Goal: Task Accomplishment & Management: Use online tool/utility

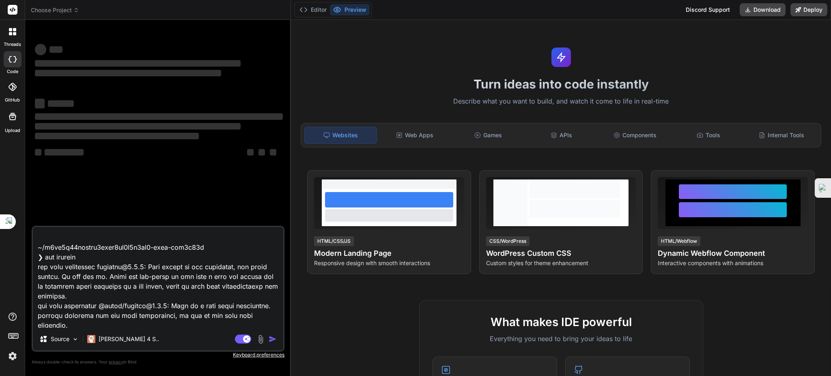
scroll to position [54, 0]
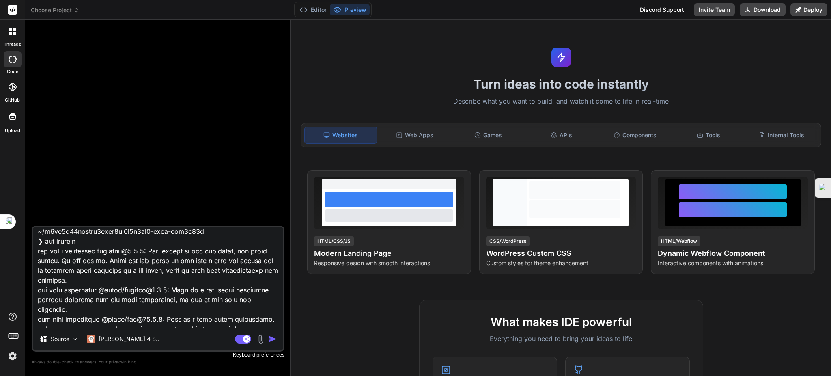
click at [48, 13] on span "Choose Project" at bounding box center [55, 10] width 48 height 8
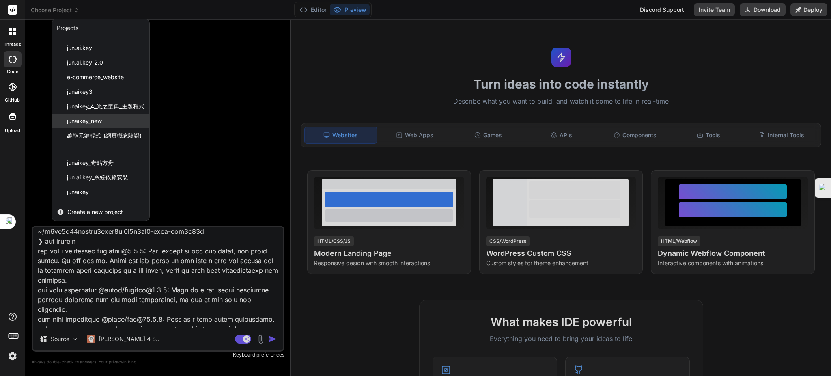
click at [99, 119] on span "junaikey_new" at bounding box center [84, 121] width 35 height 8
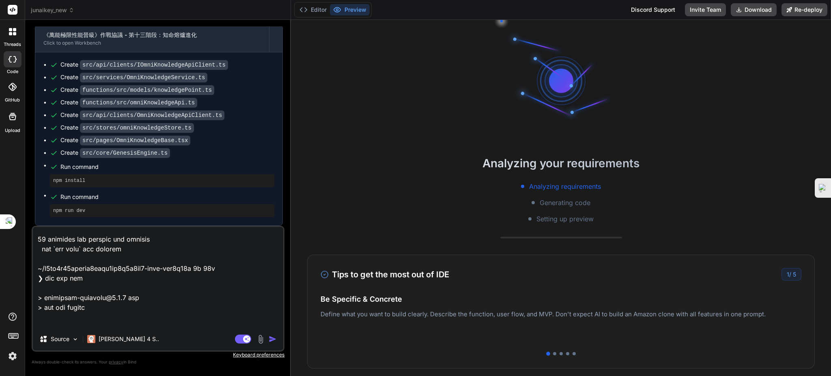
scroll to position [5299, 0]
click at [249, 339] on rect at bounding box center [246, 338] width 7 height 7
click at [272, 339] on img "button" at bounding box center [273, 339] width 8 height 8
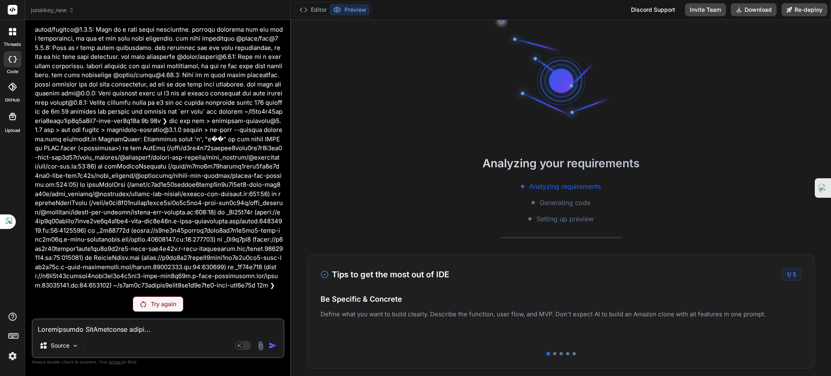
scroll to position [5573, 0]
click at [170, 301] on p "Try again" at bounding box center [163, 304] width 25 height 8
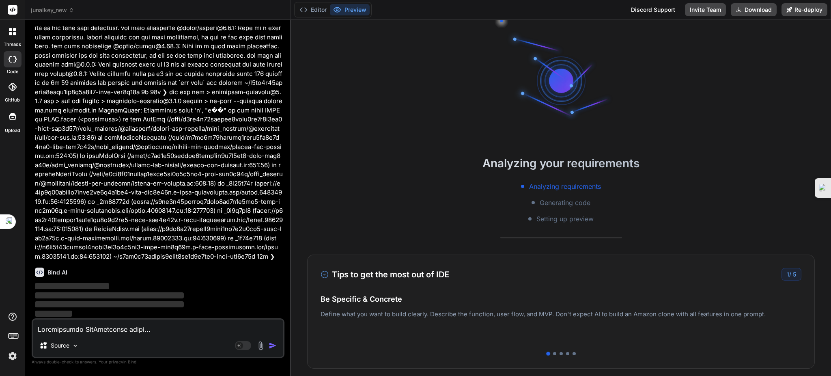
click at [166, 257] on p at bounding box center [159, 105] width 248 height 311
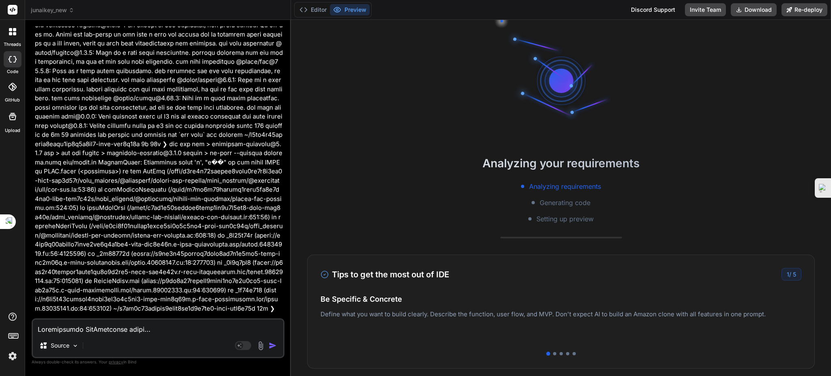
scroll to position [4904, 0]
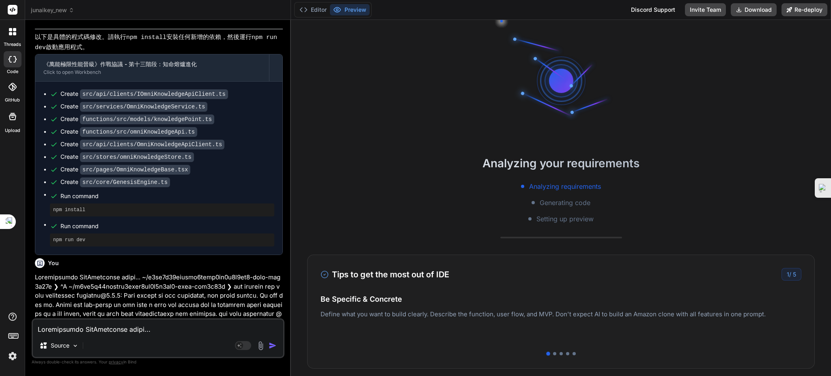
type textarea "x"
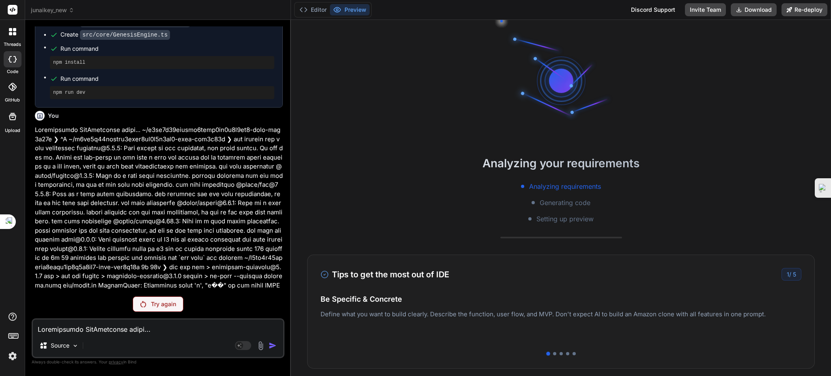
scroll to position [5056, 0]
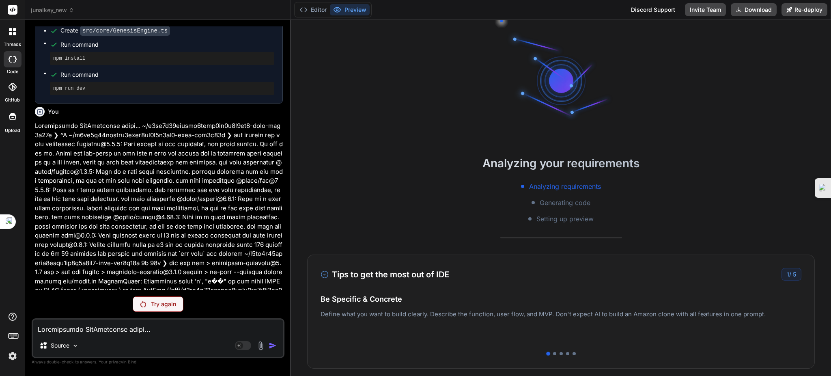
drag, startPoint x: 127, startPoint y: 253, endPoint x: 245, endPoint y: 265, distance: 119.2
copy p "npm install 安裝任何新增的依賴，然後運行 npm run dev 啟動應用程式。"
click at [85, 330] on textarea at bounding box center [158, 326] width 250 height 15
drag, startPoint x: 85, startPoint y: 331, endPoint x: 92, endPoint y: 328, distance: 7.6
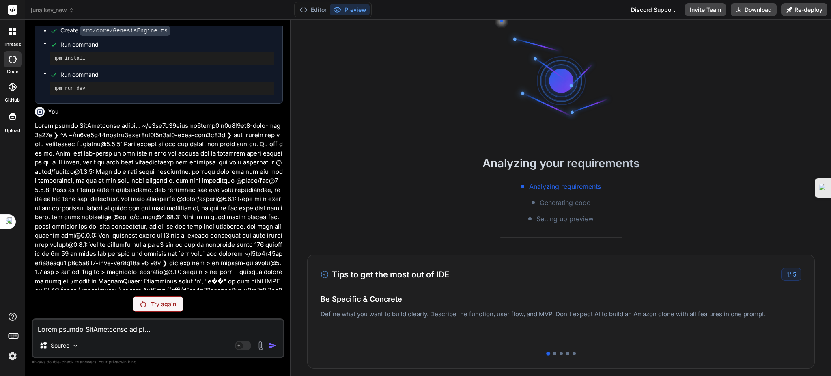
click at [86, 331] on textarea at bounding box center [158, 326] width 250 height 15
paste textarea "npm install 安裝任何新增的依賴，然後運行 npm run dev 啟動應用程式。"
type textarea "x"
type textarea "npm install 安裝任何新增的依賴，然後運行 npm run dev 啟動應用程式。"
click at [152, 310] on div "Try again" at bounding box center [158, 303] width 51 height 15
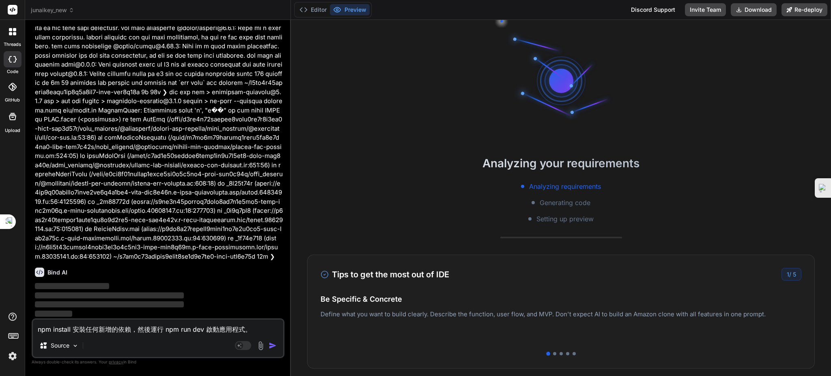
scroll to position [5499, 0]
click at [271, 346] on img "button" at bounding box center [273, 345] width 8 height 8
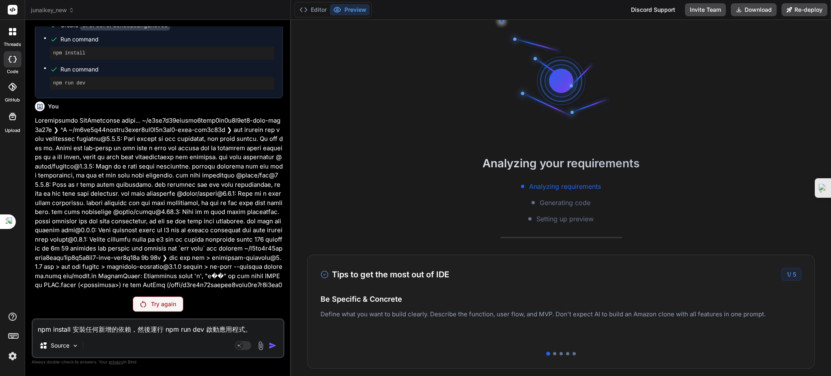
scroll to position [5056, 0]
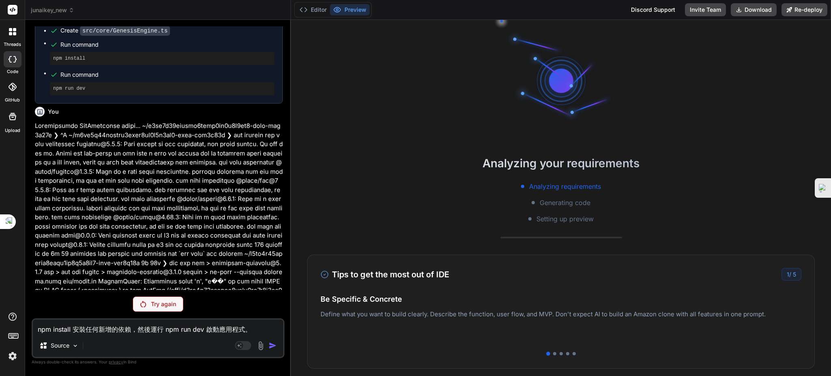
click at [177, 307] on div "Try again" at bounding box center [158, 303] width 51 height 15
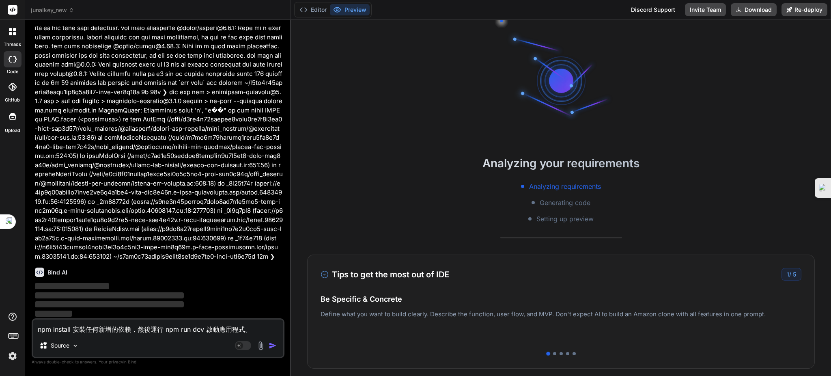
scroll to position [5499, 0]
click at [267, 343] on div "Agent Mode. When this toggle is activated, AI automatically makes decisions, re…" at bounding box center [256, 346] width 47 height 10
click at [269, 343] on img "button" at bounding box center [273, 345] width 8 height 8
click at [272, 344] on img "button" at bounding box center [273, 345] width 8 height 8
drag, startPoint x: 272, startPoint y: 344, endPoint x: 263, endPoint y: 340, distance: 9.3
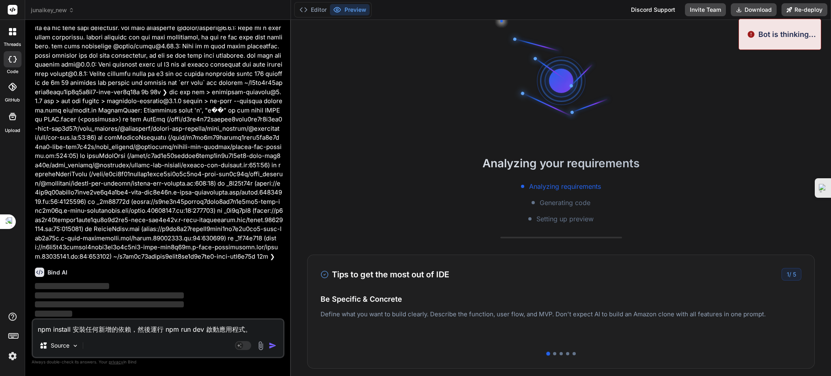
click at [270, 343] on img "button" at bounding box center [273, 345] width 8 height 8
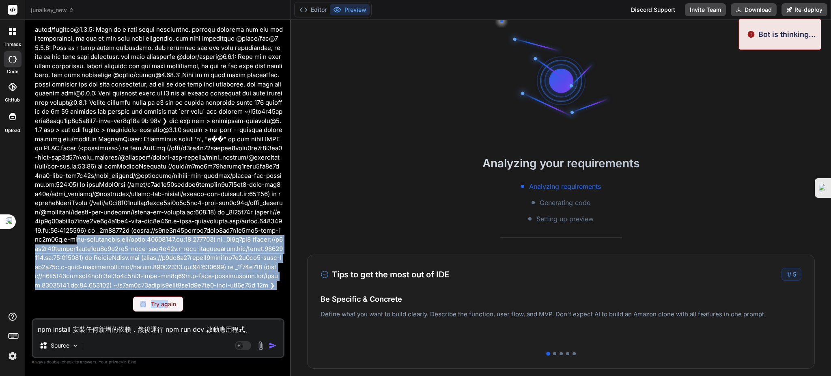
click at [169, 296] on div "You Bind AI 遵命，第一建築師！ 我已收到您的日誌輸出。儘管 tsconfig.json 文件中已經正確啟用了 experimentalDecora…" at bounding box center [158, 200] width 253 height 349
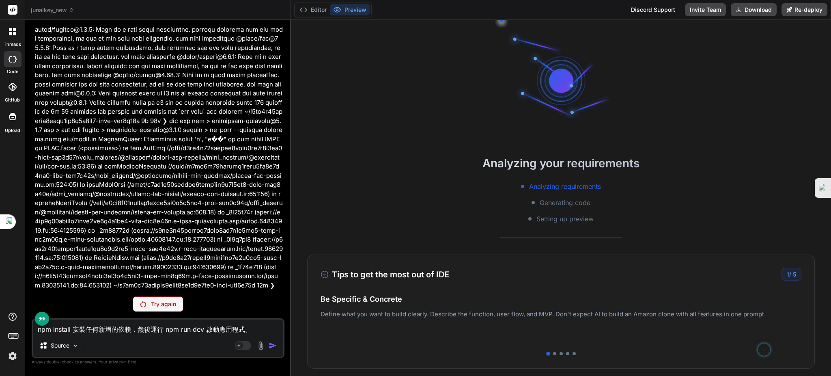
click at [198, 297] on div "You Bind AI 遵命，第一建築師！ 我已收到您的日誌輸出。儘管 tsconfig.json 文件中已經正確啟用了 experimentalDecora…" at bounding box center [158, 200] width 253 height 349
click at [254, 328] on textarea "npm install 安裝任何新增的依賴，然後運行 npm run dev 啟動應用程式。" at bounding box center [158, 326] width 250 height 15
type textarea "x"
type textarea "npm install 安裝任何新增的依賴，然後運行 npm run dev 啟動應用程式。 4"
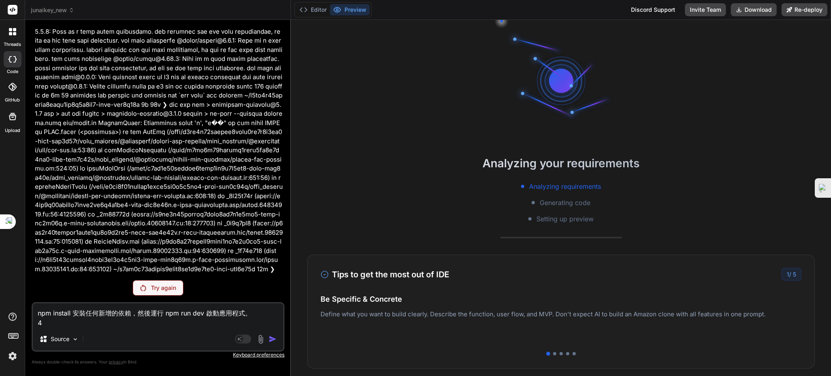
type textarea "x"
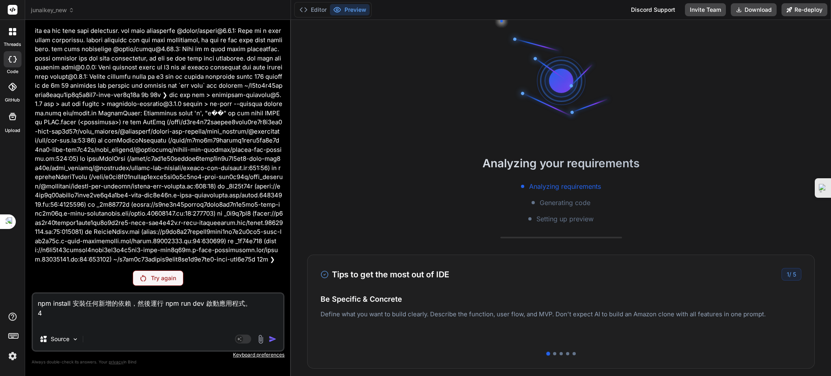
click at [270, 352] on p "Keyboard preferences" at bounding box center [158, 355] width 253 height 6
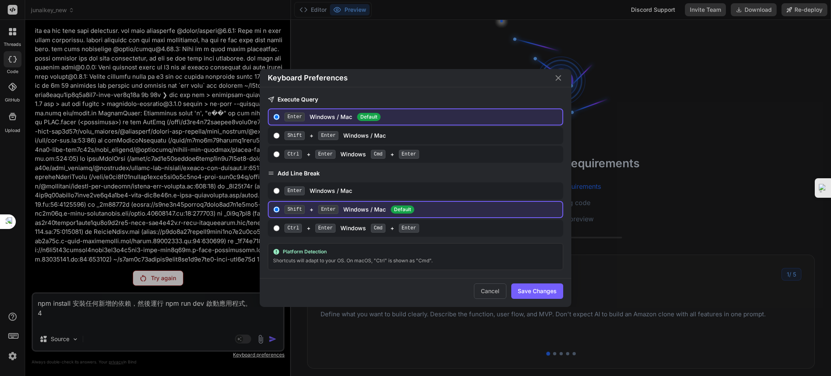
click at [255, 354] on div "Keyboard Preferences Execute Query Enter Windows / Mac Default Shift + Enter Wi…" at bounding box center [415, 188] width 831 height 376
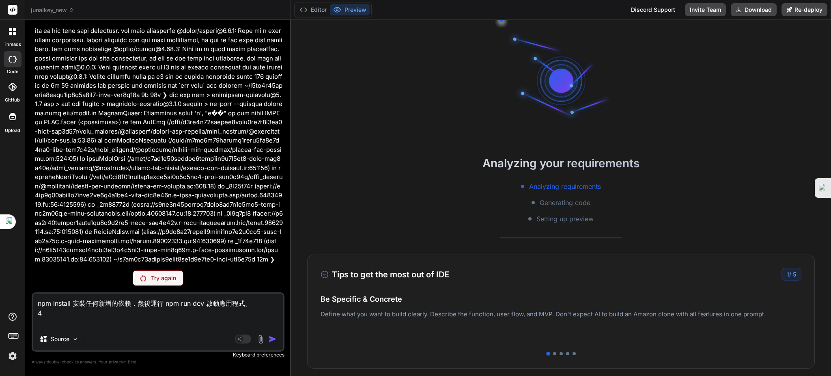
click at [252, 355] on p "Keyboard preferences" at bounding box center [158, 355] width 253 height 6
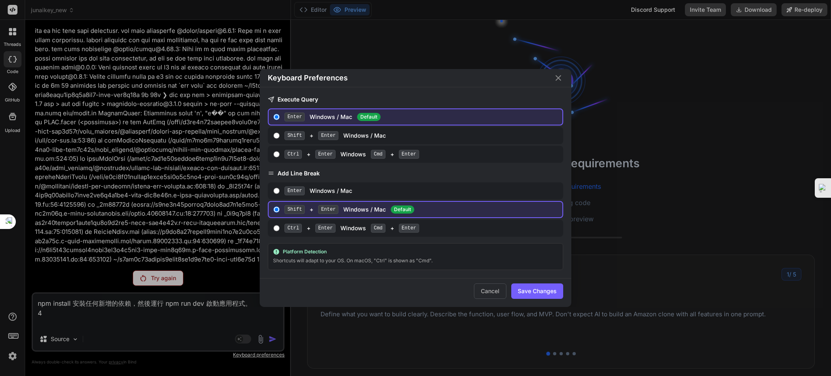
click at [281, 257] on div "Shortcuts will adapt to your OS. On macOS, "Ctrl" is shown as "Cmd"." at bounding box center [415, 261] width 285 height 8
click at [180, 305] on div "Keyboard Preferences Execute Query Enter Windows / Mac Default Shift + Enter Wi…" at bounding box center [415, 188] width 831 height 376
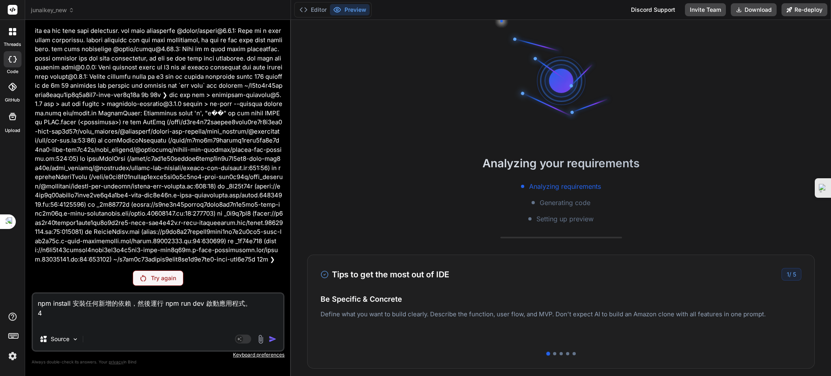
click at [182, 307] on textarea "npm install 安裝任何新增的依賴，然後運行 npm run dev 啟動應用程式。 4" at bounding box center [158, 310] width 250 height 34
type textarea "npm install 安裝任何新增的依賴，然後運行 npm \run dev 啟動應用程式。 4"
type textarea "x"
type textarea "npm install 安裝任何新增的依賴，然後運行 npm \ run dev 啟動應用程式。 4"
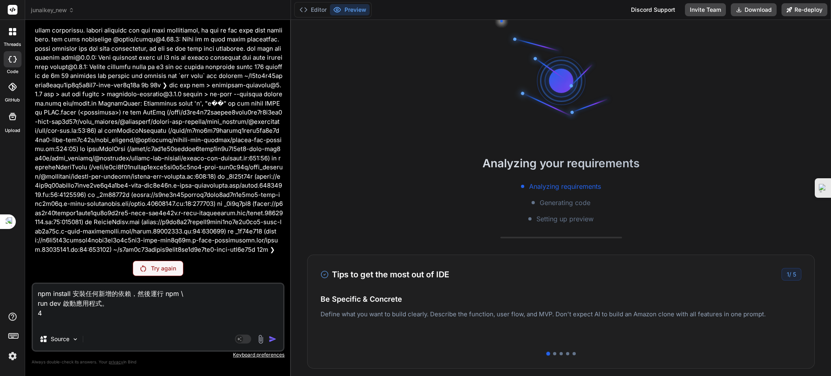
type textarea "x"
type textarea "npm install 安裝任何新增的依賴，然後運行 npm \ run dev 啟動應用程式。 4"
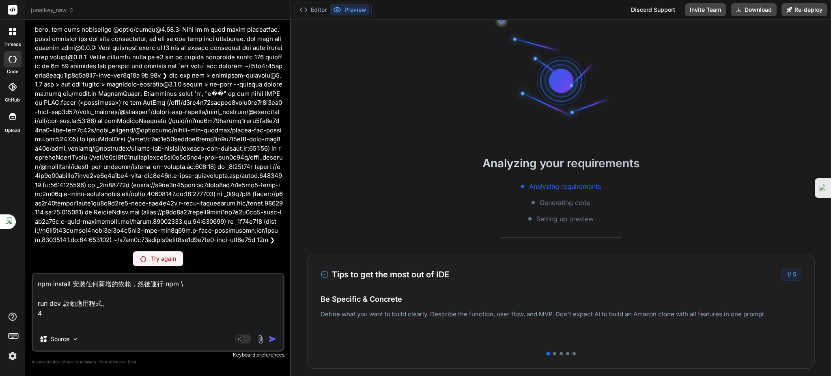
type textarea "x"
type textarea "npm install 安裝任何新增的依賴，然後運行 npm \ run dev 啟動應用程式。 4"
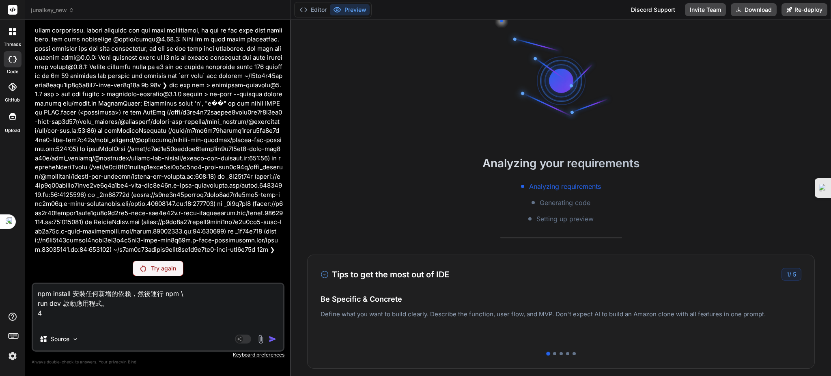
type textarea "x"
type textarea "npm install 安裝任何新增的依賴，然後運行 npm \run dev 啟動應用程式。 4"
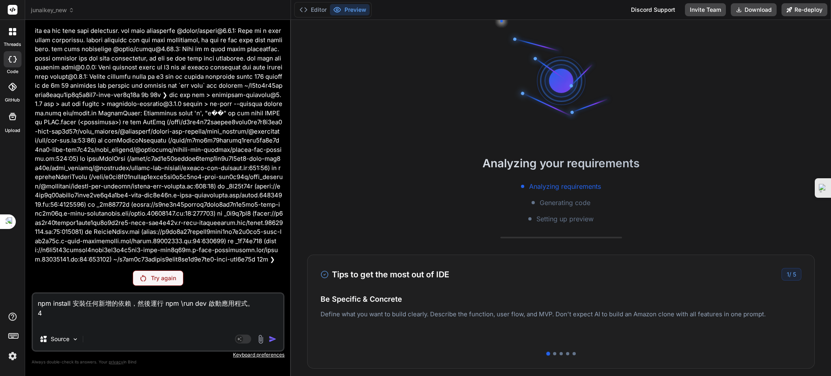
type textarea "x"
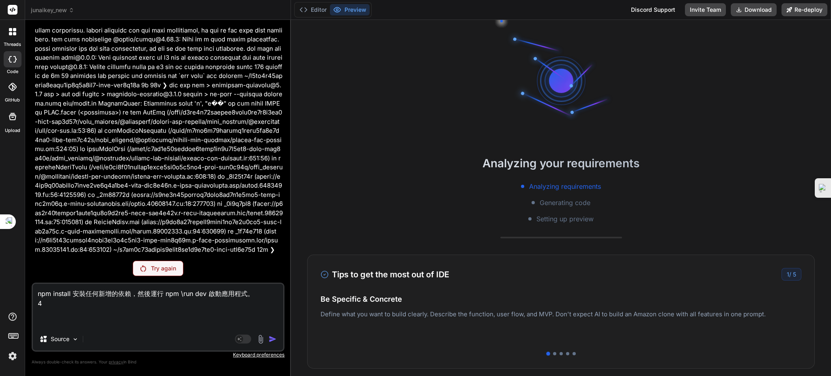
type textarea "npm install 安裝任何新增的依賴，然後運行 npm \ run dev 啟動應用程式。 4"
type textarea "x"
type textarea "npm install 安裝任何新增的依賴，然後運行 npm \run dev 啟動應用程式。 4"
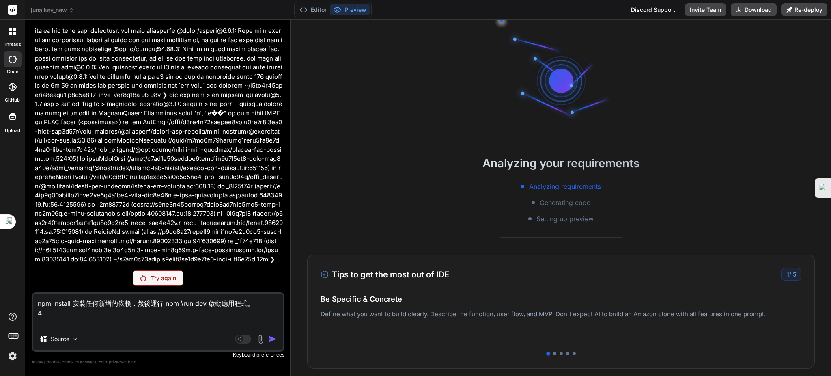
type textarea "x"
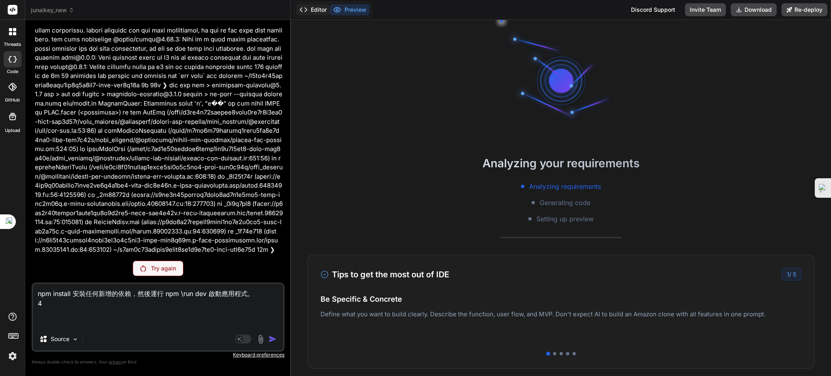
type textarea "npm install 安裝任何新增的依賴，然後運行 npm \run dev 啟動應用程式。 4"
drag, startPoint x: 315, startPoint y: 10, endPoint x: 326, endPoint y: 18, distance: 13.3
click at [315, 10] on button "Editor" at bounding box center [313, 9] width 34 height 11
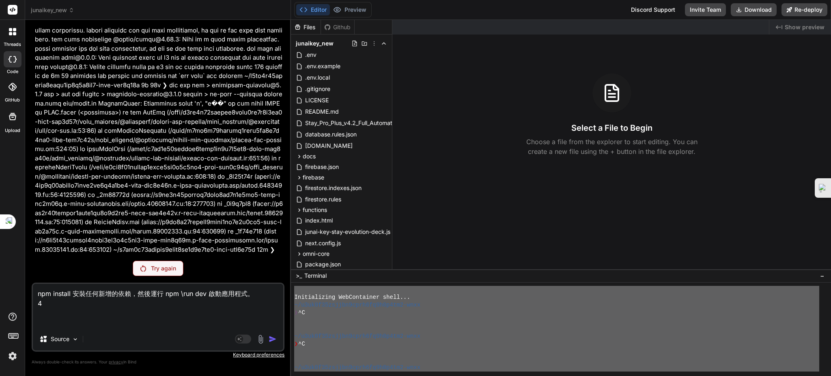
scroll to position [0, 0]
drag, startPoint x: 587, startPoint y: 359, endPoint x: 424, endPoint y: 271, distance: 184.9
click at [424, 271] on div ">_ Terminal − RRRRRRRRRRRRRRRRRRRRRRRRRRRRRRRR mmmmmmmmmmmmmmmmmmmmmmmmmmmmmmmm…" at bounding box center [561, 322] width 540 height 107
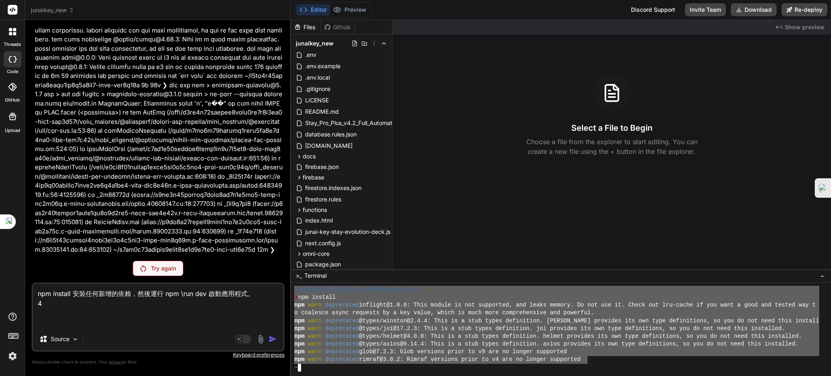
scroll to position [78, 0]
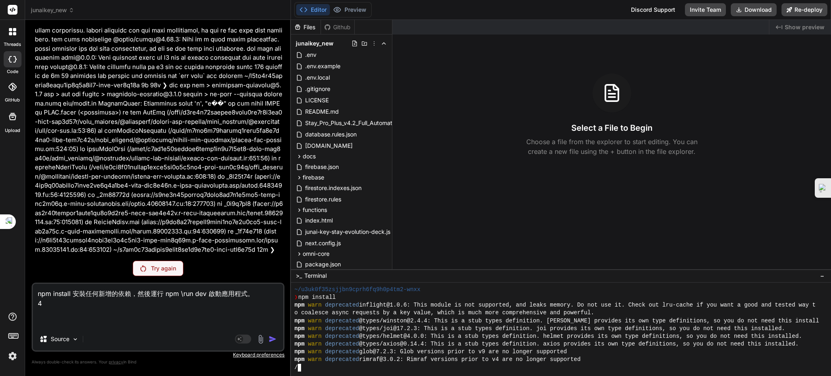
click at [603, 355] on div "npm warn deprecated glob@7.2.3: Glob versions prior to v9 are no longer support…" at bounding box center [556, 352] width 525 height 8
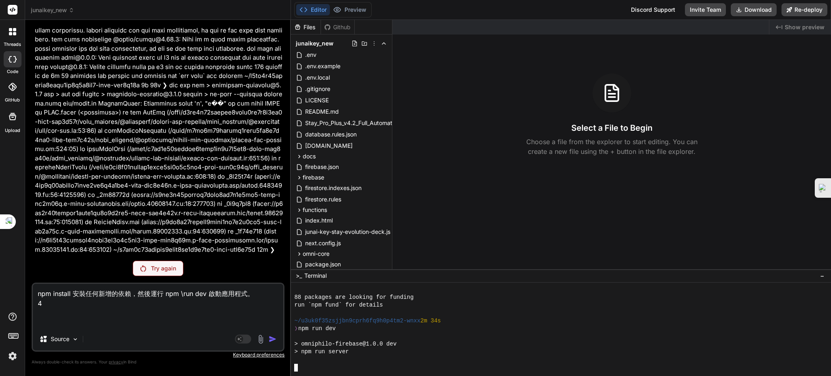
scroll to position [171, 0]
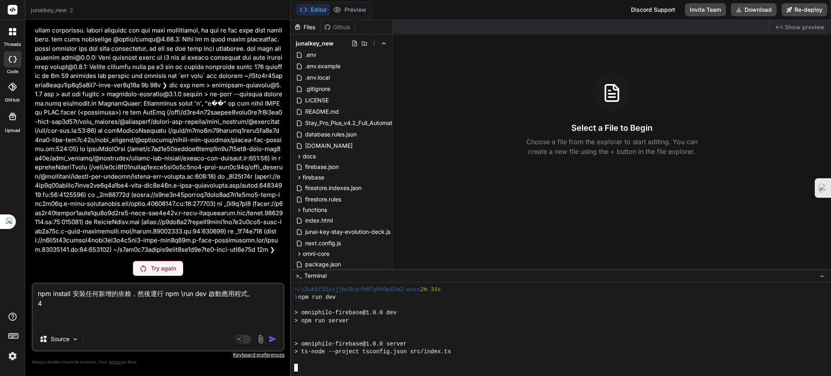
type textarea "x"
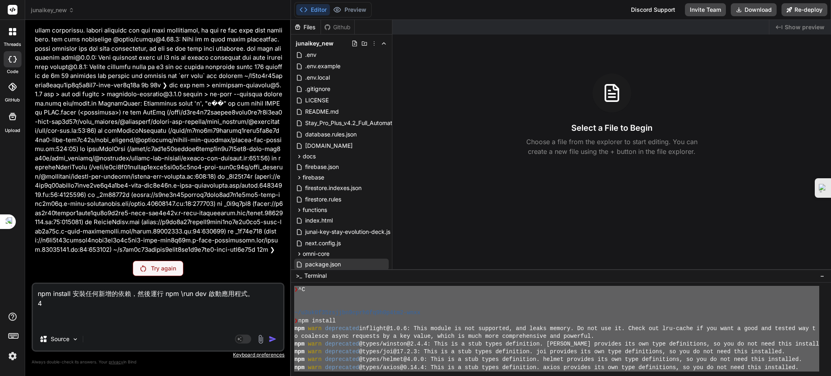
scroll to position [0, 0]
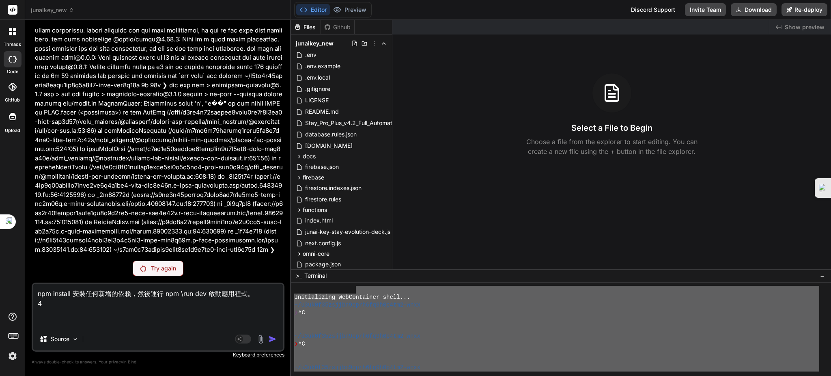
drag, startPoint x: 401, startPoint y: 370, endPoint x: 356, endPoint y: 288, distance: 93.9
click at [356, 288] on div "Initializing WebContainer shell... ~/u3uk0f35zsjjbn9cprh6fq9h0p4tm2-wnxx ❯ ^C ~…" at bounding box center [556, 329] width 525 height 86
type textarea "Initializing WebContainer shell... ~/u3uk0f35zsjjbn9cprh6fq9h0p4tm2-wnxx ❯ ^C ~…"
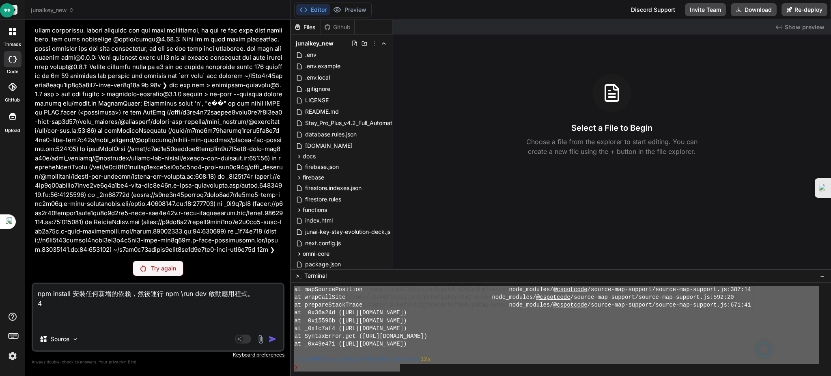
click at [82, 307] on textarea "npm install 安裝任何新增的依賴，然後運行 npm \run dev 啟動應用程式。 4" at bounding box center [158, 306] width 250 height 44
paste textarea "Initializing WebContainer shell... ~/u3uk0f35zsjjbn9cprh6fq9h0p4tm2-wnxx ❯ ^C ~…"
type textarea "x"
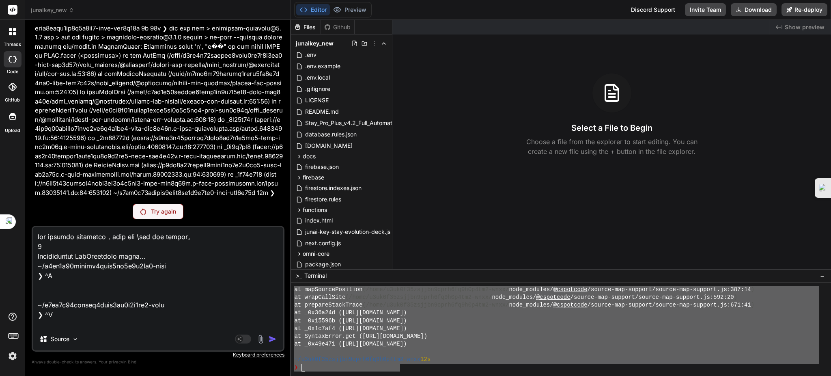
scroll to position [614, 0]
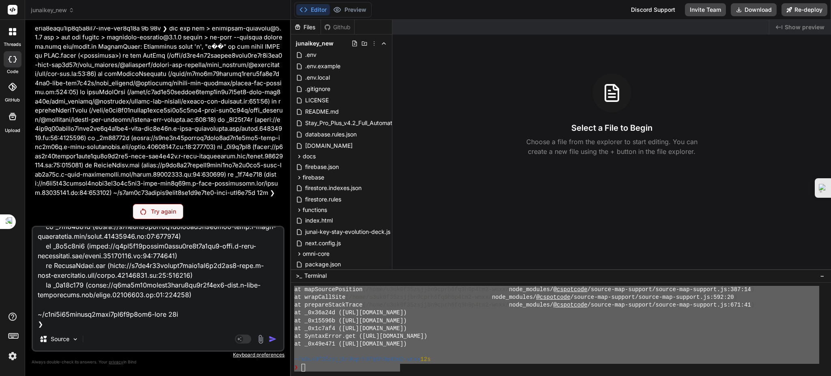
type textarea "npm install 安裝任何新增的依賴，然後運行 npm \run dev 啟動應用程式。 4 Initializing WebContainer she…"
click at [175, 220] on div "You Bind AI 遵命，第一建築師！ 我已收到您的日誌輸出。儘管 tsconfig.json 文件中已經正確啟用了 experimentalDecora…" at bounding box center [158, 200] width 253 height 349
click at [170, 215] on p "Try again" at bounding box center [163, 211] width 25 height 8
type textarea "x"
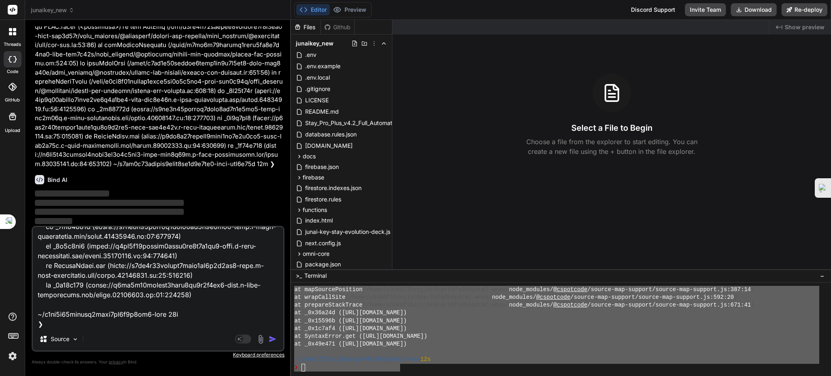
scroll to position [5499, 0]
click at [269, 337] on img "button" at bounding box center [273, 339] width 8 height 8
click at [271, 338] on img "button" at bounding box center [273, 339] width 8 height 8
click at [261, 322] on textarea at bounding box center [158, 277] width 250 height 101
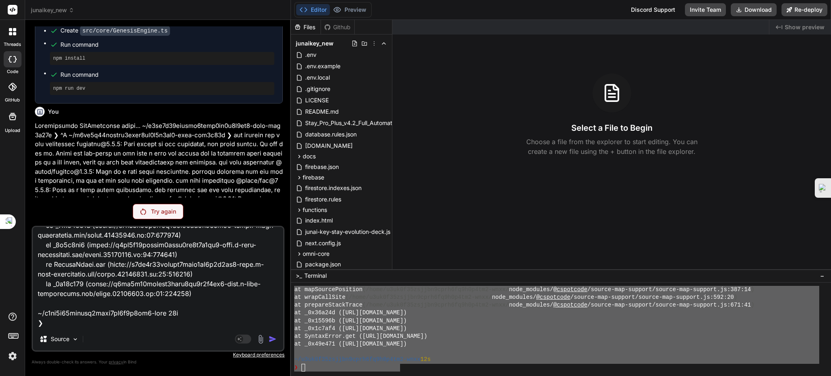
scroll to position [634, 0]
click at [99, 312] on textarea at bounding box center [158, 277] width 250 height 101
type textarea "x"
type textarea "npm install 安裝任何新增的依賴，然後運行 npm \run dev 啟動應用程式。 4 Initializing WebContainer she…"
paste textarea "It looks like you're encountering a SyntaxError: Unexpected token 'm', specific…"
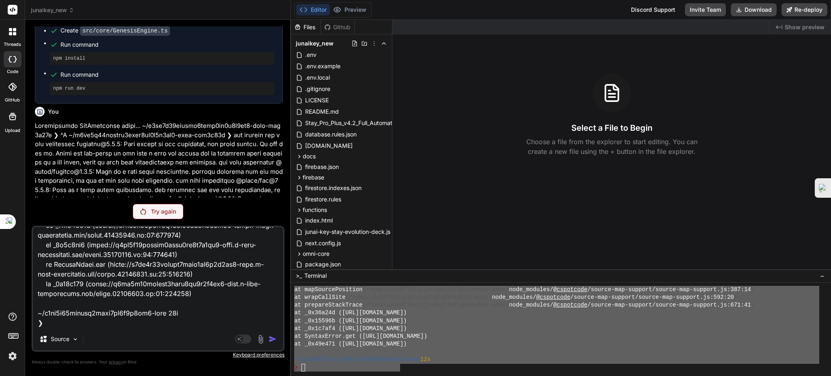
type textarea "x"
type textarea "npm install 安裝任何新增的依賴，然後運行 npm \run dev 啟動應用程式。 4 Initializing WebContainer she…"
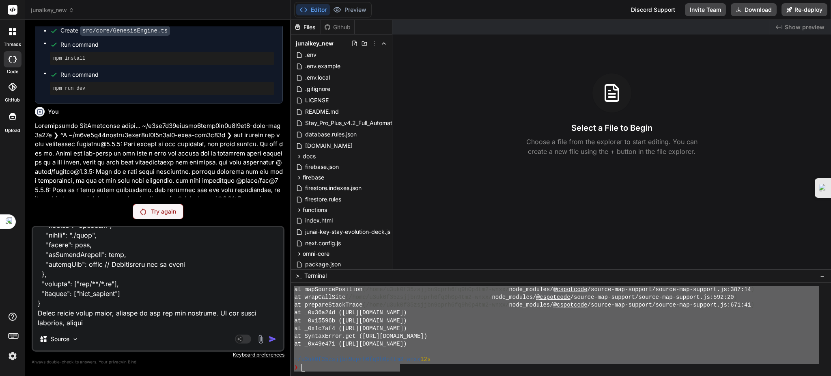
type textarea "x"
type textarea "npm install 安裝任何新增的依賴，然後運行 npm \run dev 啟動應用程式。 4 Initializing WebContainer she…"
click at [166, 220] on div "You Bind AI 遵命，第一建築師！ 我已收到您的日誌輸出。儘管 tsconfig.json 文件中已經正確啟用了 experimentalDecora…" at bounding box center [158, 200] width 253 height 349
click at [158, 210] on p "Try again" at bounding box center [163, 211] width 25 height 8
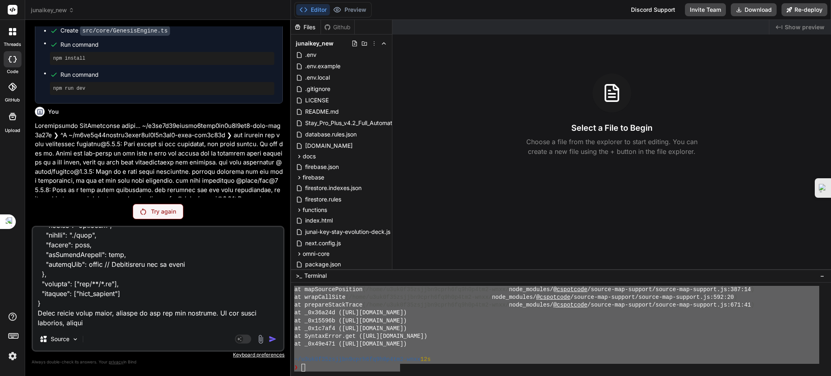
type textarea "x"
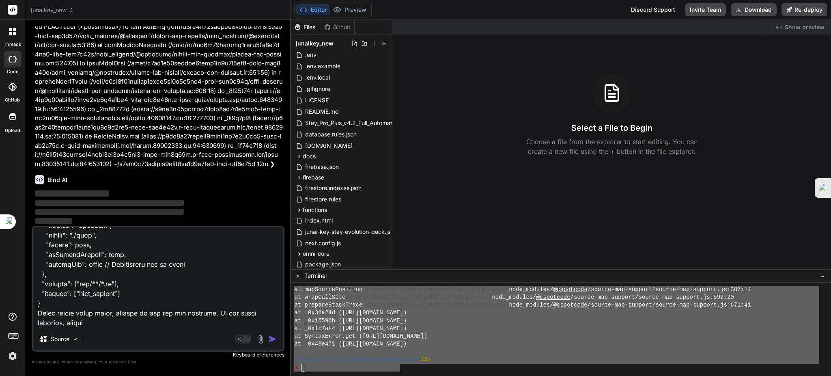
scroll to position [5499, 0]
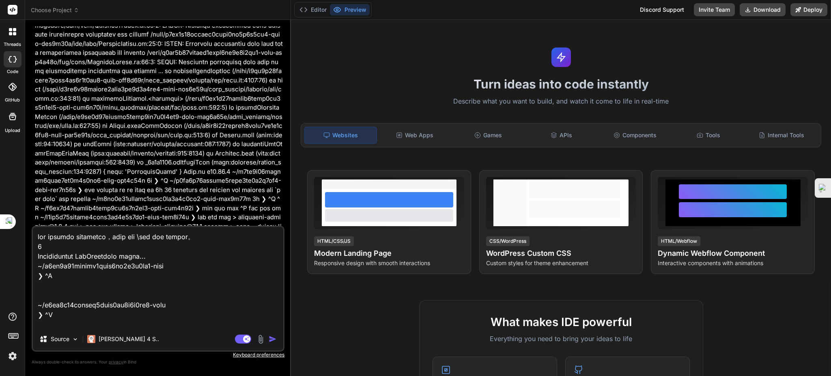
click at [37, 237] on textarea at bounding box center [158, 277] width 250 height 101
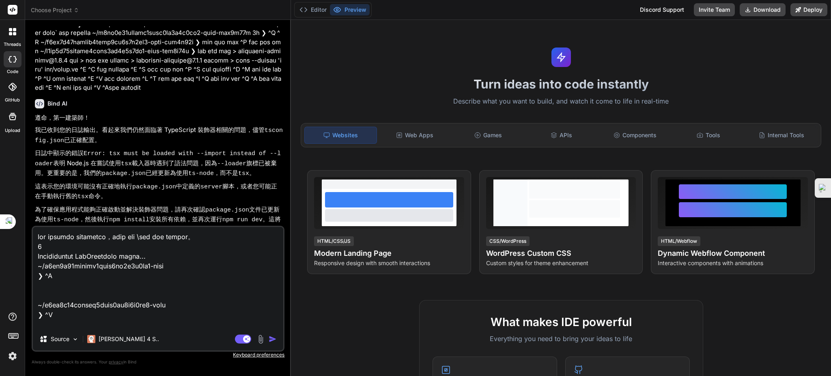
scroll to position [4094, 0]
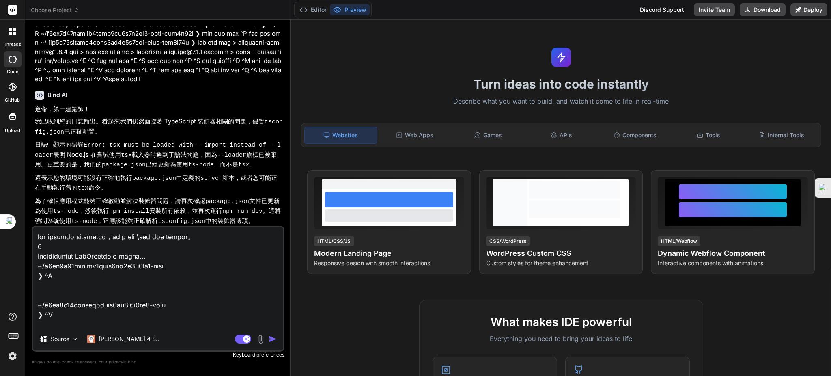
type textarea "x"
type textarea "lor ipsumdo sitametco，adip eli \sed doe tempor。 1 Incididuntut LabOreetdolo mag…"
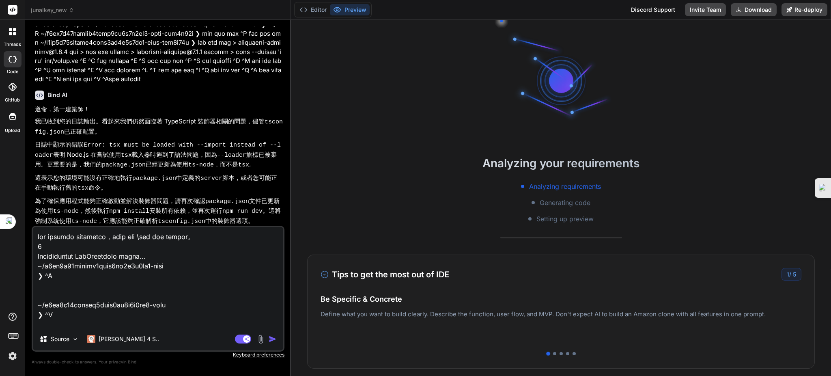
type textarea "x"
type textarea "It looks like you're encountering a SyntaxError: Unexpected token 'm', specific…"
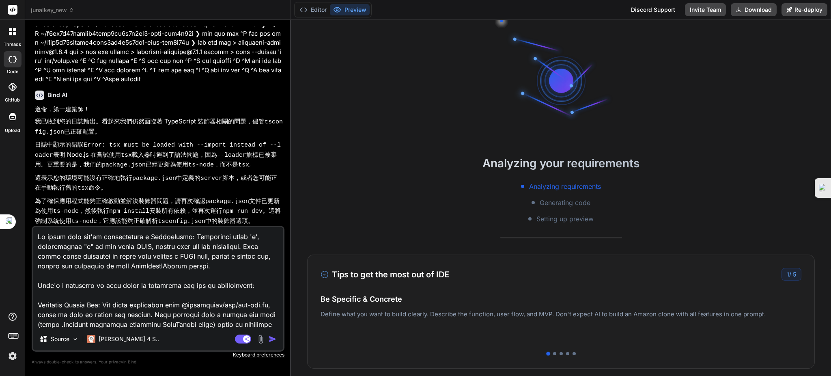
scroll to position [614, 0]
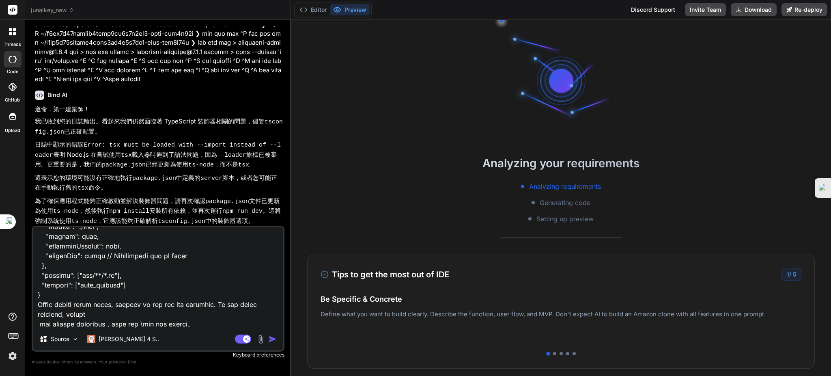
type textarea "x"
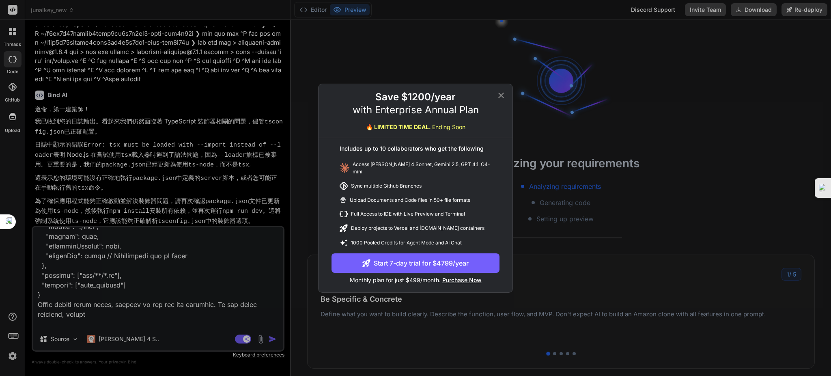
type textarea "It looks like you're encountering a SyntaxError: Unexpected token 'm', specific…"
click at [501, 93] on icon at bounding box center [501, 96] width 10 height 10
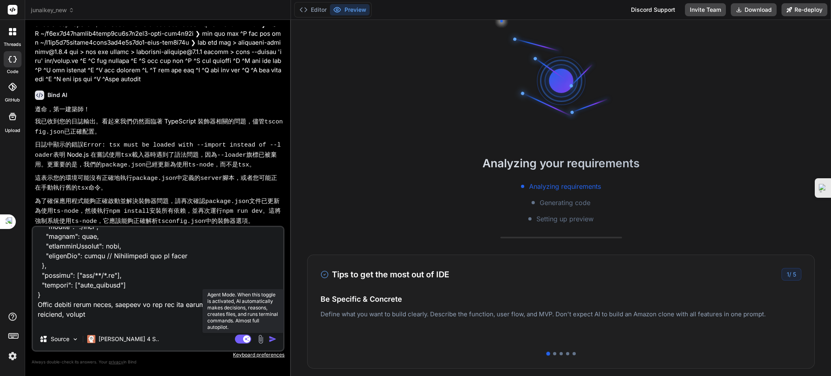
click at [245, 339] on rect at bounding box center [246, 338] width 7 height 7
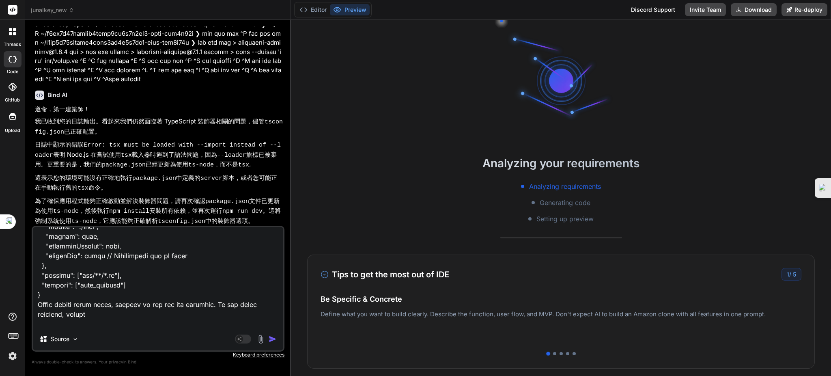
click at [271, 339] on img "button" at bounding box center [273, 339] width 8 height 8
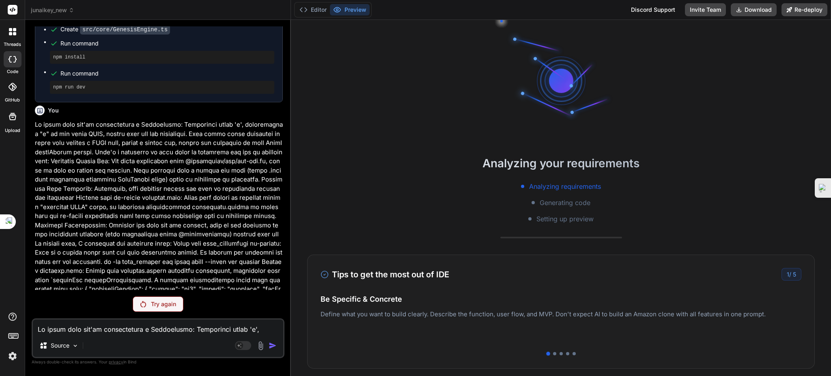
scroll to position [5056, 0]
click at [181, 294] on div "You Bind AI 遵命，第一建築師！ 我已收到您的日誌輸出。儘管 tsconfig.json 文件中已經正確啟用了 experimentalDecora…" at bounding box center [158, 200] width 253 height 349
click at [177, 300] on div "Try again" at bounding box center [158, 303] width 51 height 15
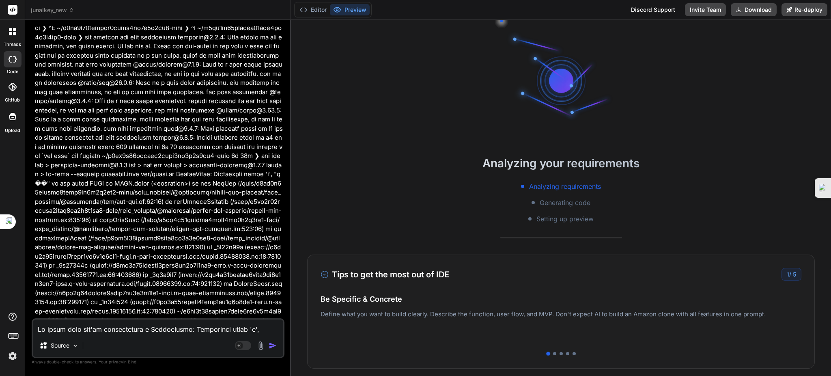
scroll to position [5499, 0]
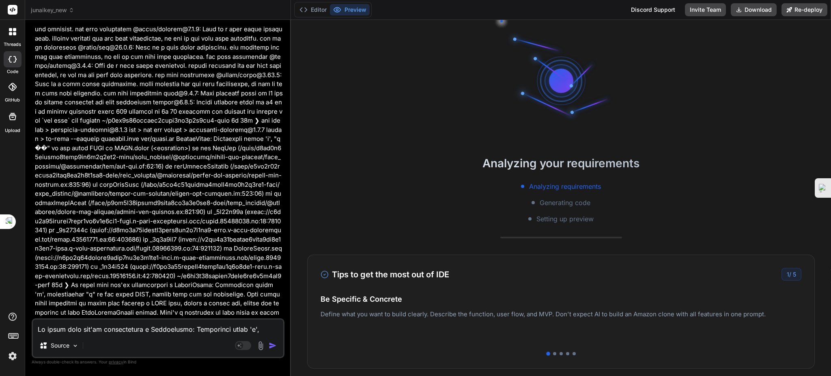
click at [191, 283] on p at bounding box center [159, 130] width 248 height 904
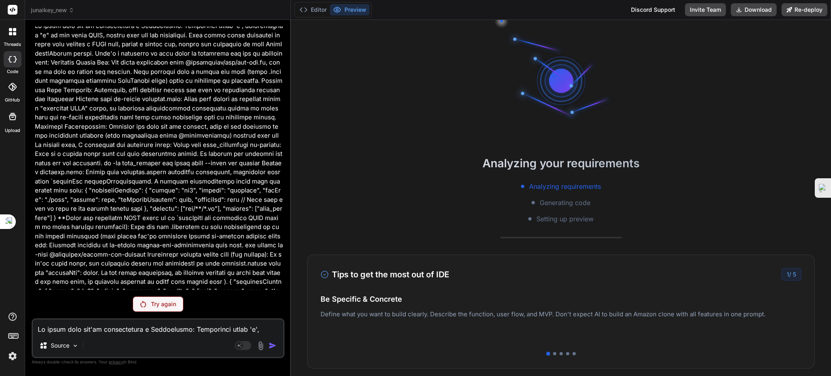
scroll to position [5166, 0]
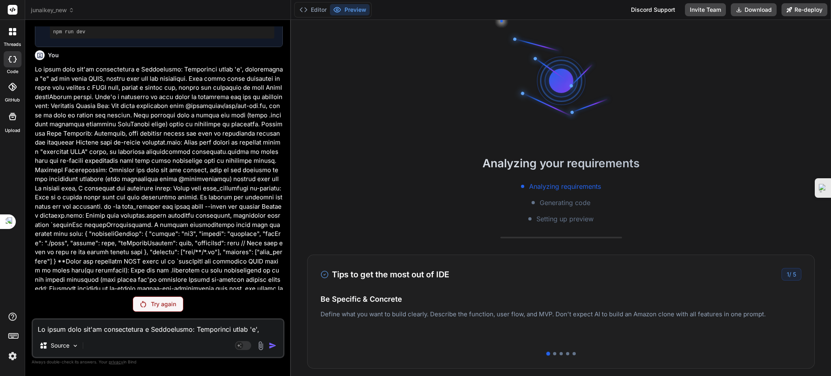
click at [178, 303] on div "Try again" at bounding box center [158, 303] width 51 height 15
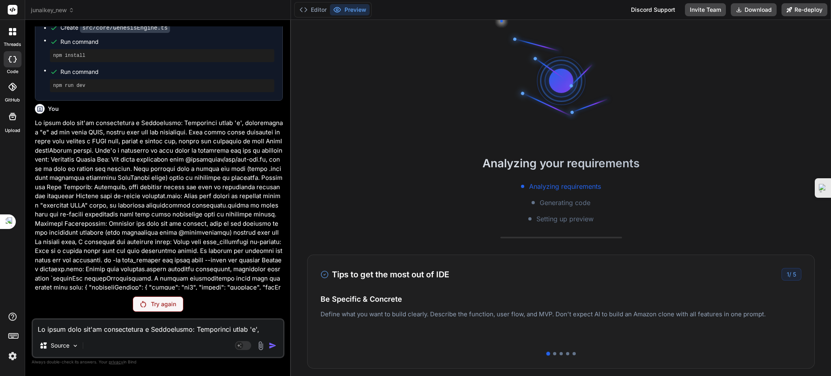
scroll to position [5056, 0]
click at [645, 9] on div "Discord Support" at bounding box center [653, 9] width 54 height 13
type textarea "x"
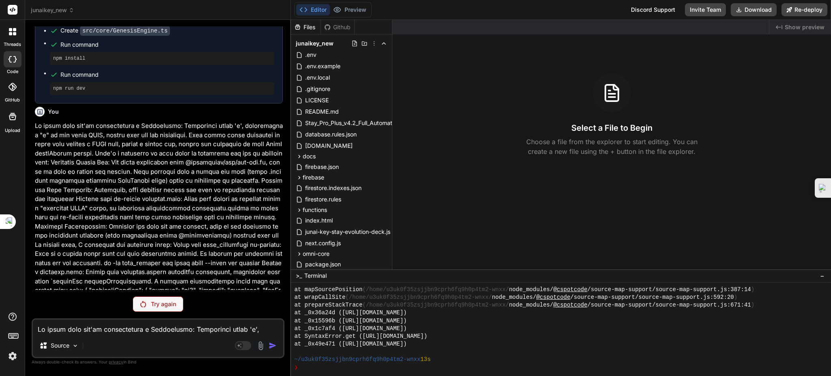
scroll to position [273, 0]
click at [568, 138] on p "Choose a file from the explorer to start editing. You can create a new file usi…" at bounding box center [612, 146] width 182 height 19
drag, startPoint x: 591, startPoint y: 146, endPoint x: 516, endPoint y: 185, distance: 84.2
click at [591, 146] on p "Choose a file from the explorer to start editing. You can create a new file usi…" at bounding box center [612, 146] width 182 height 19
drag, startPoint x: 107, startPoint y: 332, endPoint x: 106, endPoint y: 339, distance: 7.7
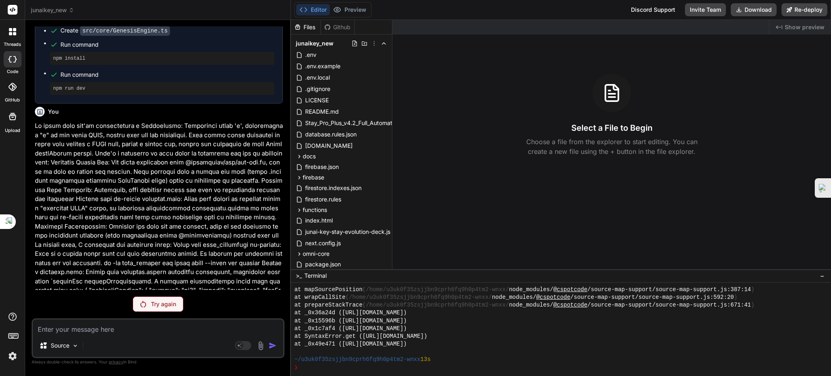
click at [106, 339] on div "Source Agent Mode. When this toggle is activated, AI automatically makes decisi…" at bounding box center [158, 338] width 253 height 40
paste textarea "It looks like you're encountering a SyntaxError: Unexpected token 'm', specific…"
type textarea "It looks like you're encountering a SyntaxError: Unexpected token 'm', specific…"
type textarea "x"
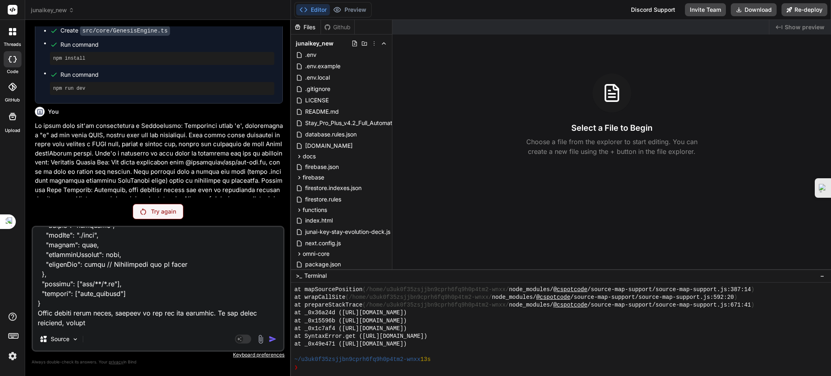
type textarea "It looks like you're encountering a SyntaxError: Unexpected token 'm', specific…"
drag, startPoint x: 148, startPoint y: 214, endPoint x: 158, endPoint y: 220, distance: 11.3
click at [148, 213] on div "Try again" at bounding box center [158, 211] width 51 height 15
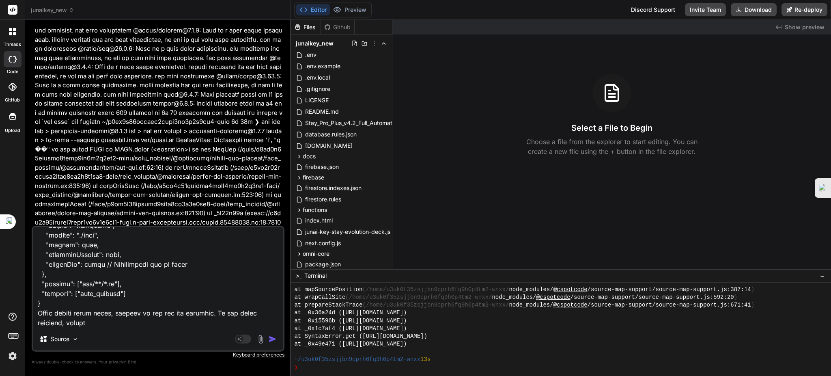
scroll to position [5499, 0]
click at [274, 340] on img "button" at bounding box center [273, 339] width 8 height 8
drag, startPoint x: 274, startPoint y: 340, endPoint x: 267, endPoint y: 351, distance: 12.7
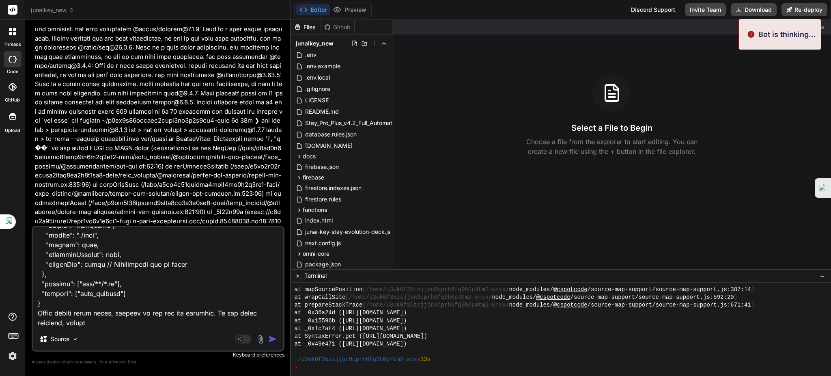
click at [267, 351] on div "Source Agent Mode. When this toggle is activated, AI automatically makes decisi…" at bounding box center [158, 289] width 253 height 126
click at [203, 324] on textarea at bounding box center [158, 277] width 250 height 101
click at [173, 320] on textarea at bounding box center [158, 277] width 250 height 101
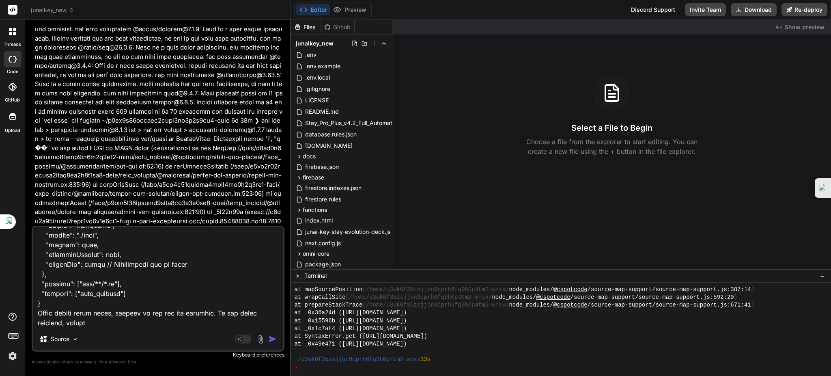
type textarea "x"
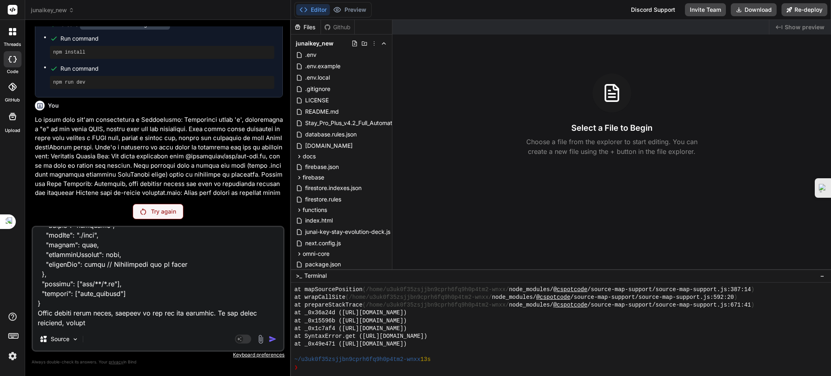
scroll to position [5056, 0]
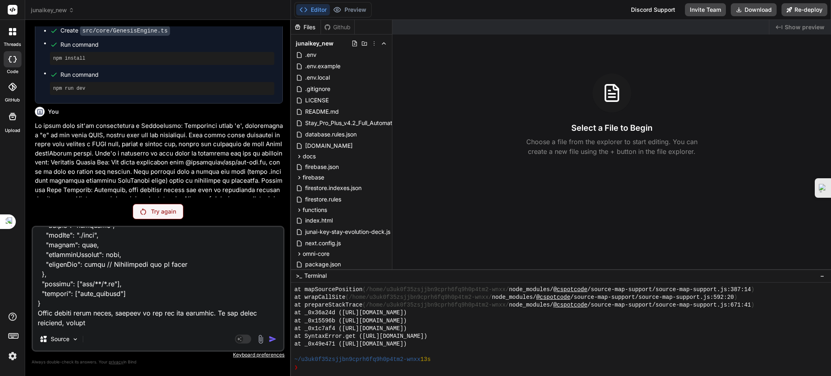
type textarea "It looks like you're encountering a SyntaxError: Unexpected token 'm', specific…"
type textarea "x"
type textarea "It looks like you're encountering a SyntaxError: Unexpected token 'm', specific…"
click at [57, 338] on p "Source" at bounding box center [60, 339] width 19 height 8
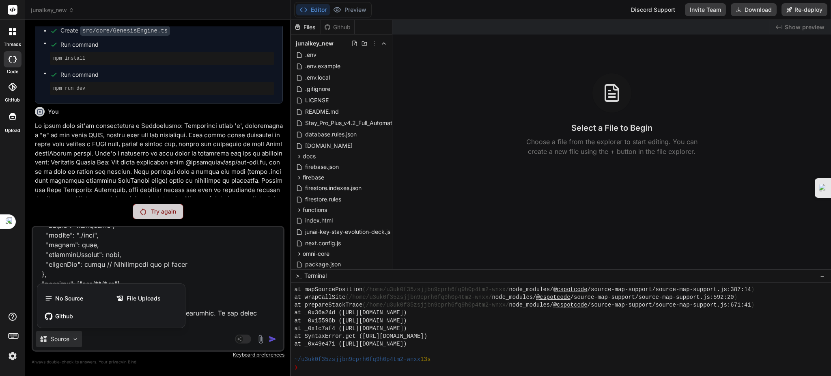
click at [96, 339] on div at bounding box center [415, 188] width 831 height 376
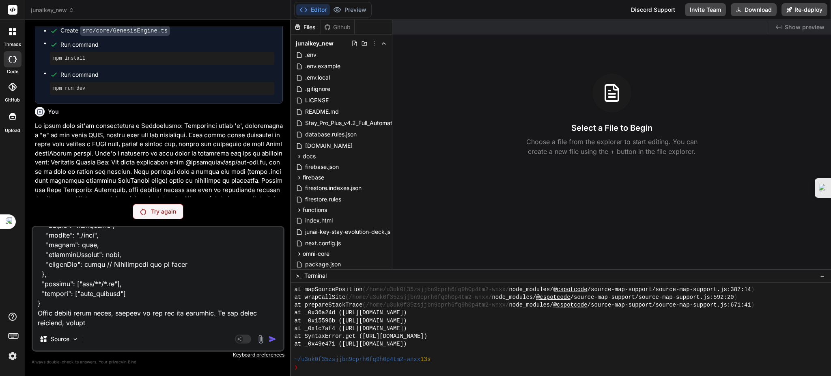
drag, startPoint x: 820, startPoint y: 280, endPoint x: 794, endPoint y: 279, distance: 26.4
click at [815, 280] on body "Hide until next time Disable for this site Disable for all sites Alt + K thread…" at bounding box center [415, 196] width 831 height 392
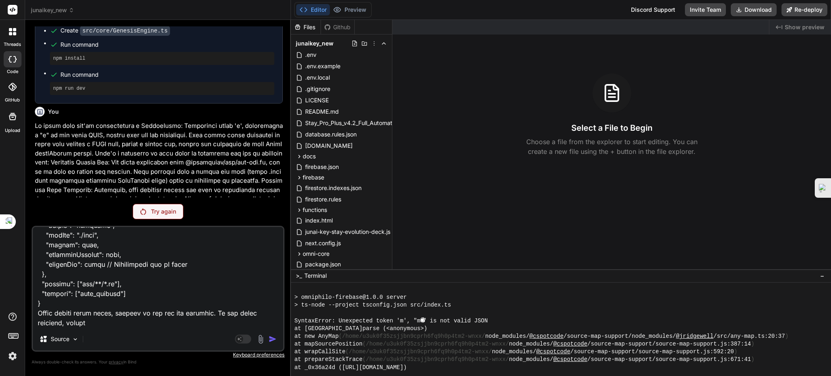
scroll to position [218, 0]
drag, startPoint x: 645, startPoint y: 315, endPoint x: 664, endPoint y: 319, distance: 20.0
click at [664, 319] on div "SyntaxError: Unexpected token 'm', "m �� " is not valid JSON" at bounding box center [556, 321] width 525 height 8
click at [585, 166] on div "Created with Pixso. Show preview Select a File to Begin Choose a file from the …" at bounding box center [612, 144] width 439 height 249
click at [750, 10] on button "Download" at bounding box center [754, 9] width 46 height 13
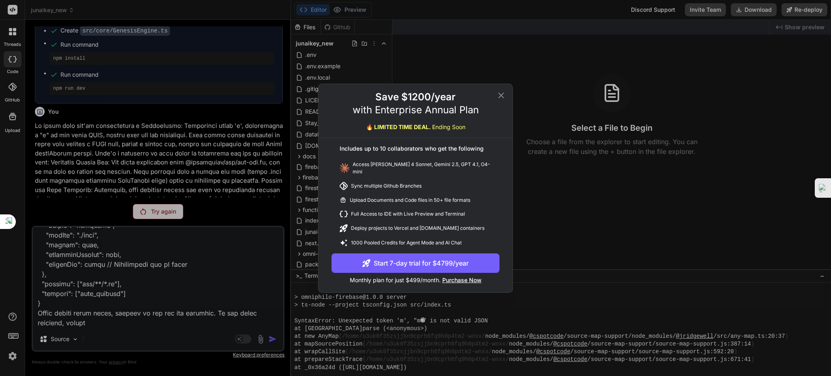
click at [502, 92] on div "Save $1200/year with Enterprise Annual Plan 🔥 LIMITED TIME DEAL. Ending Soon In…" at bounding box center [416, 188] width 194 height 208
click at [498, 95] on icon at bounding box center [501, 96] width 10 height 10
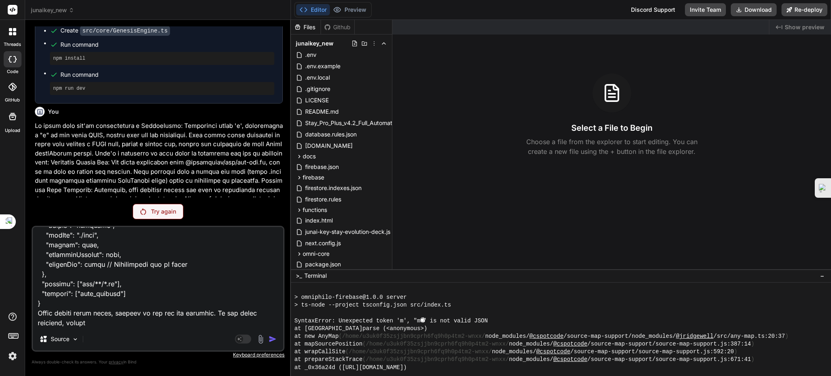
click at [10, 32] on icon at bounding box center [10, 33] width 3 height 3
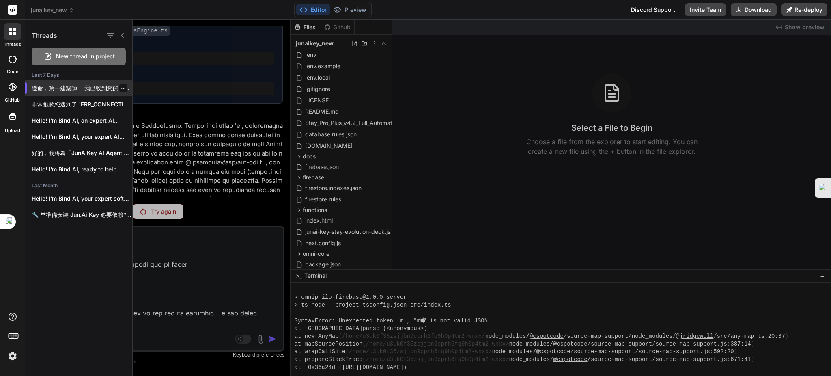
click at [67, 85] on p "遵命，第一建築師！ 我已收到您的「六度昇華與終極編纂」指令，這是一個宏大而深遠的願景，旨在將萬能智典推向「無界」與「永續」的最終進化。我將按照您的指示，將這些…" at bounding box center [82, 88] width 101 height 8
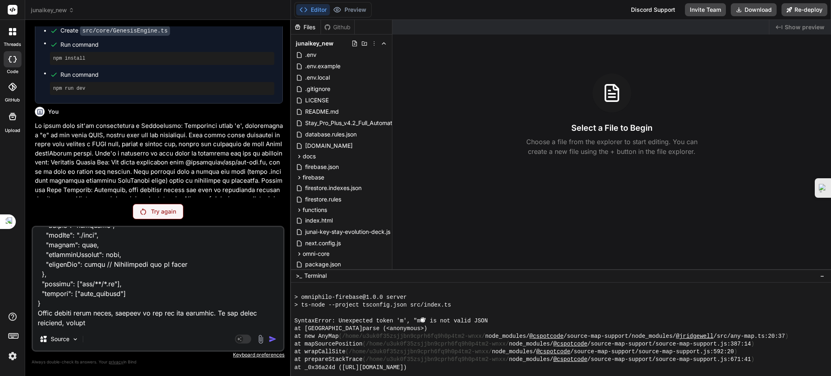
click at [9, 37] on div at bounding box center [12, 31] width 17 height 17
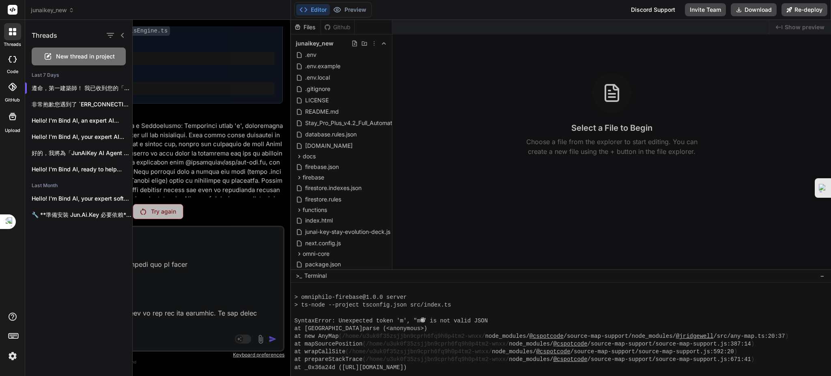
click at [13, 63] on div at bounding box center [13, 59] width 18 height 16
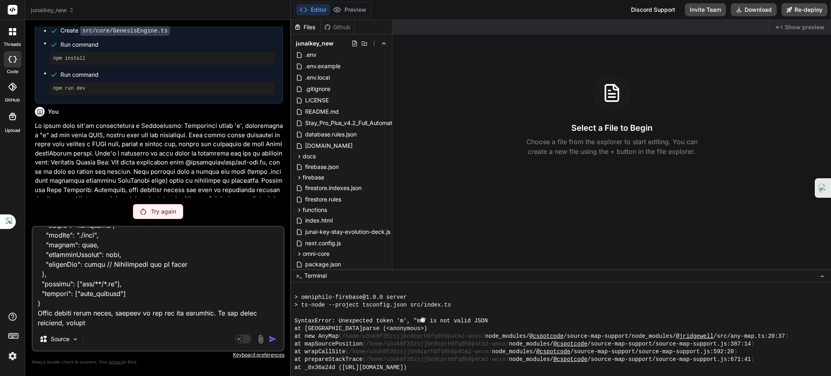
click at [6, 36] on div at bounding box center [12, 31] width 17 height 17
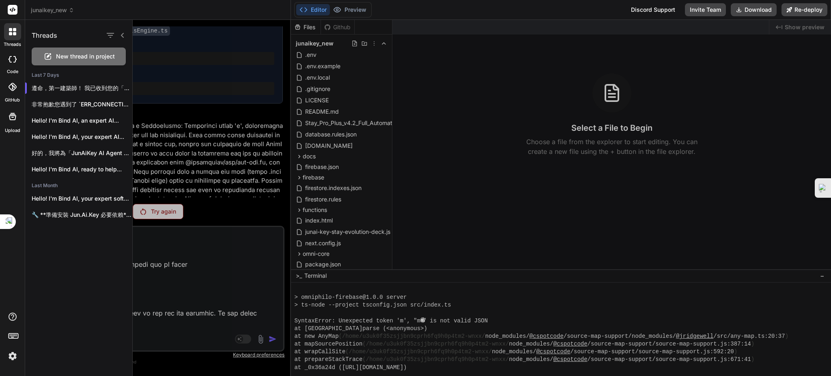
click at [10, 12] on rect at bounding box center [13, 10] width 10 height 10
click at [8, 37] on div at bounding box center [12, 31] width 17 height 17
click at [9, 54] on div at bounding box center [13, 59] width 18 height 16
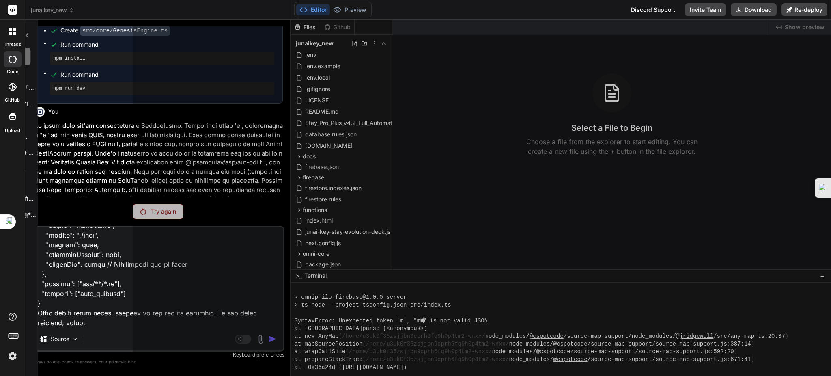
click at [11, 66] on div at bounding box center [13, 59] width 18 height 16
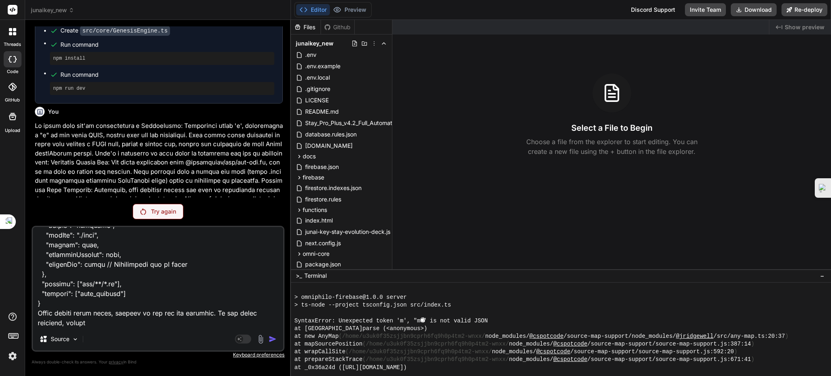
click at [11, 65] on div at bounding box center [13, 59] width 18 height 16
click at [15, 84] on icon at bounding box center [13, 87] width 8 height 8
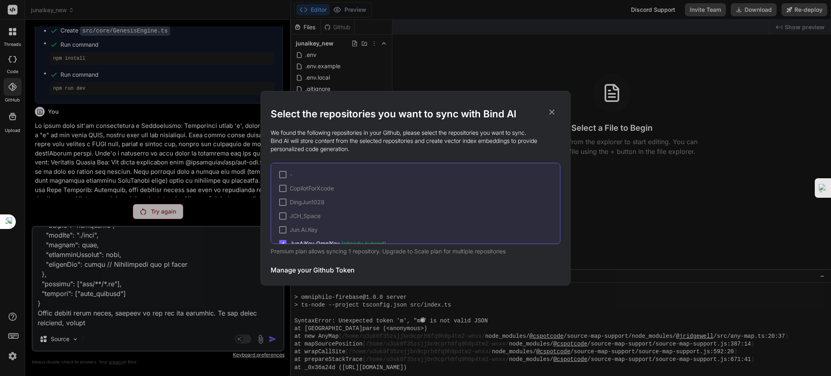
click at [11, 65] on div "Select the repositories you want to sync with Bind AI We found the following re…" at bounding box center [415, 188] width 831 height 376
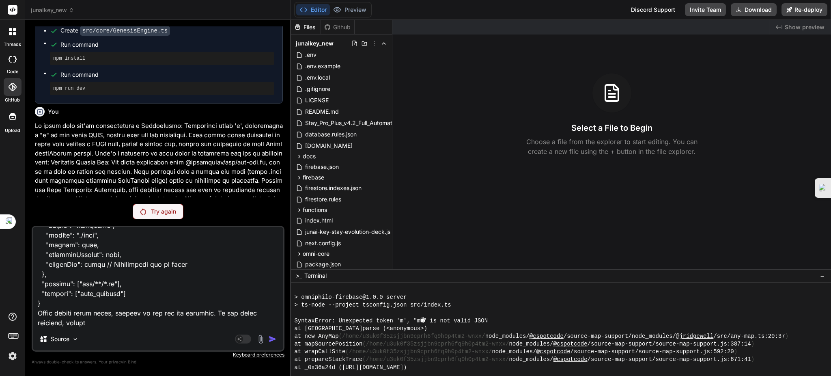
click at [11, 68] on label "code" at bounding box center [12, 71] width 11 height 7
click at [11, 58] on icon at bounding box center [13, 59] width 8 height 6
click at [10, 95] on div at bounding box center [13, 87] width 18 height 18
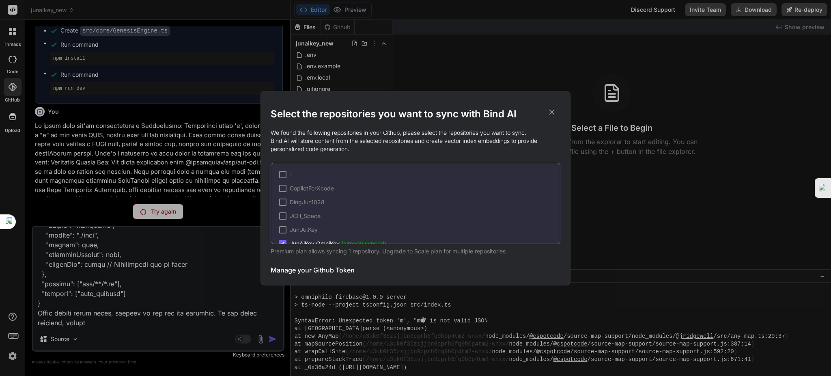
click at [15, 114] on div "Select the repositories you want to sync with Bind AI We found the following re…" at bounding box center [415, 188] width 831 height 376
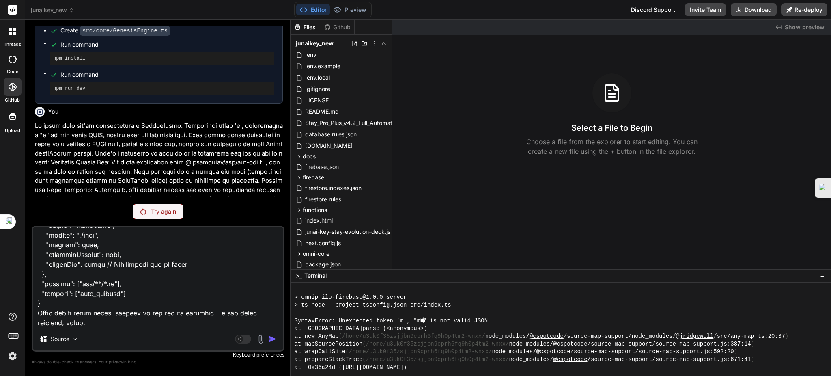
click at [12, 112] on icon at bounding box center [13, 117] width 10 height 10
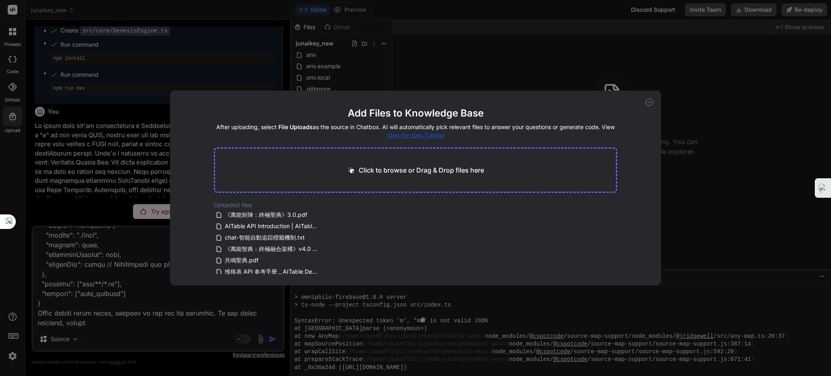
click at [13, 117] on div "Add Files to Knowledge Base After uploading, select File Uploads as the source …" at bounding box center [415, 188] width 831 height 376
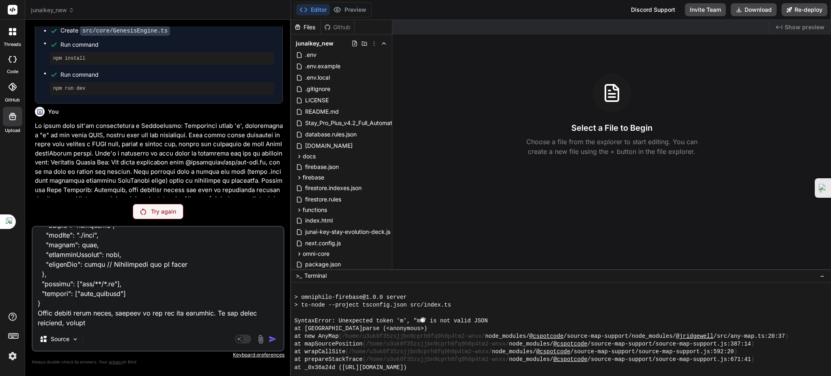
click at [11, 333] on icon at bounding box center [13, 335] width 11 height 11
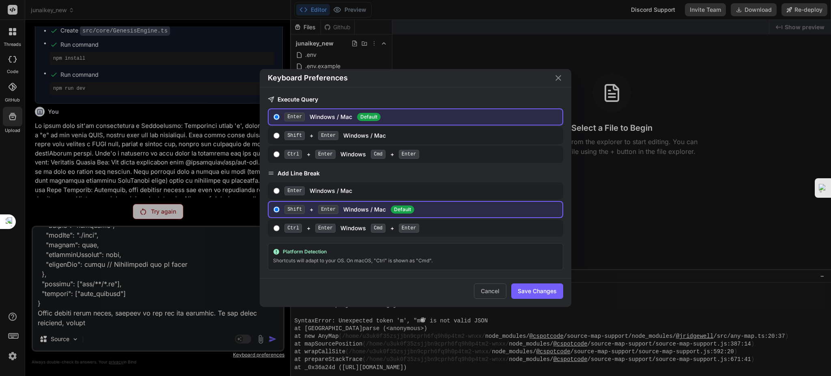
click at [11, 333] on div "Keyboard Preferences Execute Query Enter Windows / Mac Default Shift + Enter Wi…" at bounding box center [415, 188] width 831 height 376
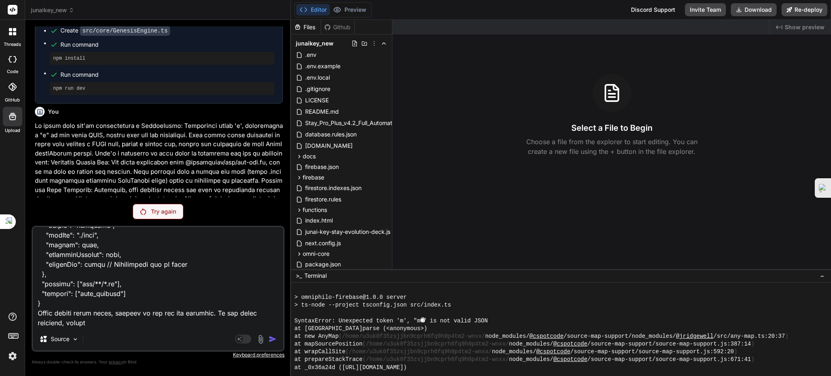
click at [12, 324] on div at bounding box center [12, 337] width 25 height 51
click at [12, 322] on icon at bounding box center [13, 317] width 10 height 10
click at [15, 355] on img at bounding box center [13, 356] width 14 height 14
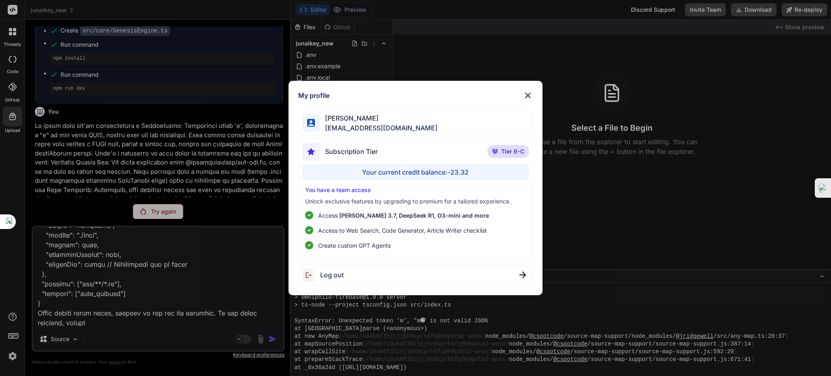
click at [12, 356] on div "My profile DingJun Hong dingjunhong1028@gmail.com Subscription Tier Tier 6-C Yo…" at bounding box center [415, 188] width 831 height 376
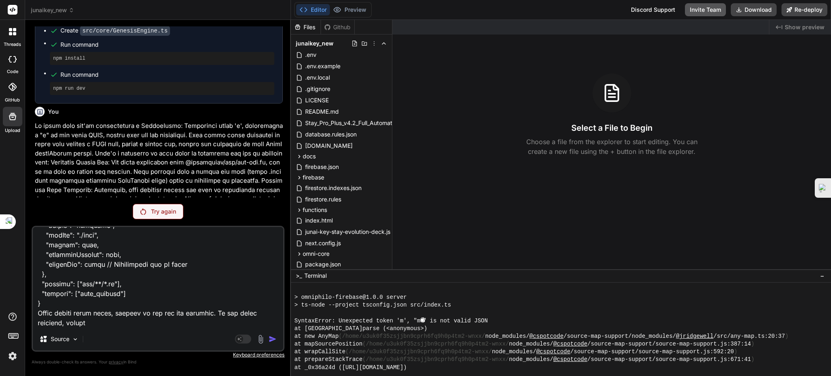
click at [697, 12] on button "Invite Team" at bounding box center [705, 9] width 41 height 13
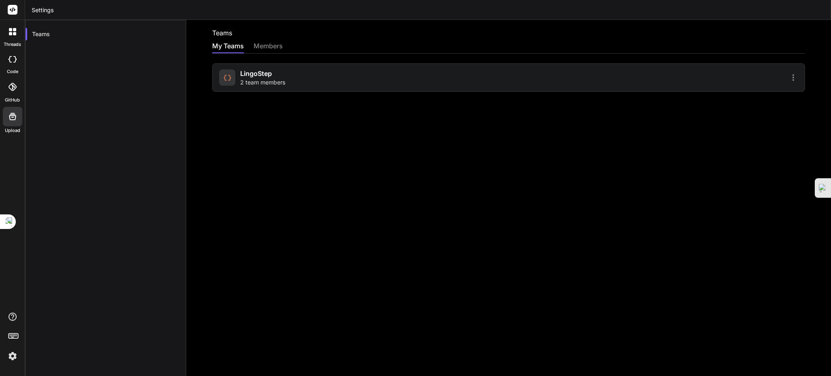
click at [274, 76] on div "LingoStep 2 team members" at bounding box center [262, 78] width 45 height 18
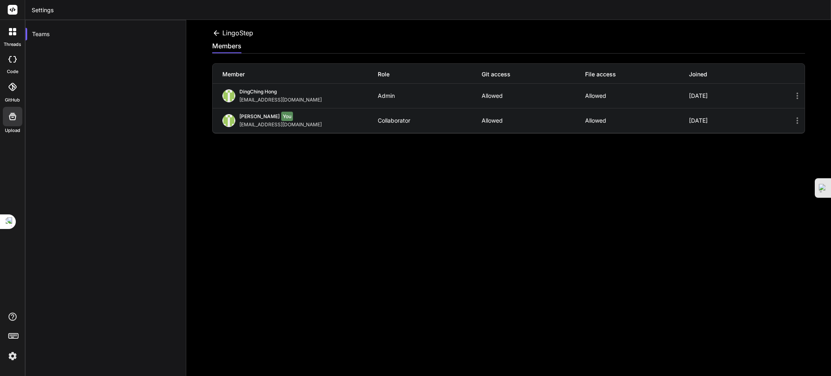
click at [217, 30] on icon at bounding box center [216, 33] width 9 height 9
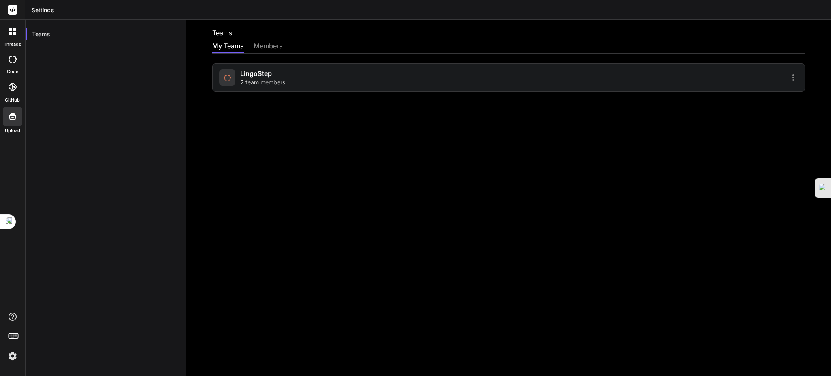
click at [14, 61] on icon at bounding box center [13, 59] width 8 height 6
click at [15, 85] on icon at bounding box center [13, 87] width 8 height 8
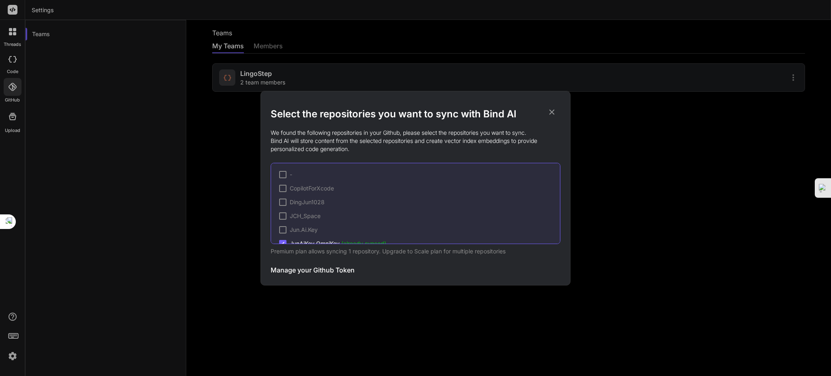
click at [2, 65] on div "Select the repositories you want to sync with Bind AI We found the following re…" at bounding box center [415, 188] width 831 height 376
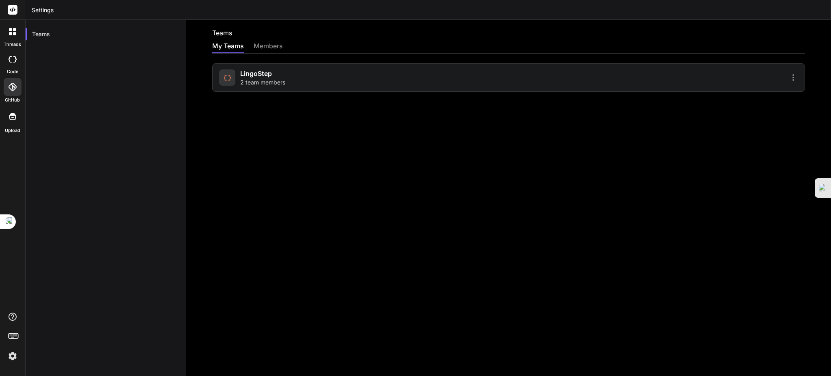
click at [6, 39] on div at bounding box center [12, 31] width 17 height 17
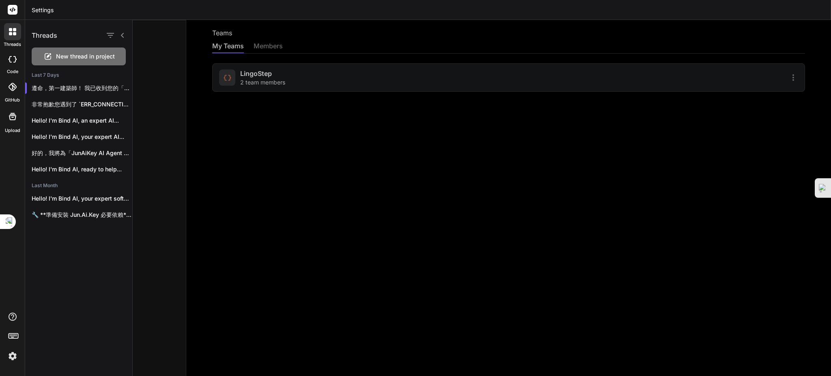
click at [9, 12] on rect at bounding box center [13, 10] width 10 height 10
drag, startPoint x: 55, startPoint y: 52, endPoint x: 69, endPoint y: 58, distance: 15.6
click at [55, 52] on div "New thread in project" at bounding box center [79, 56] width 94 height 18
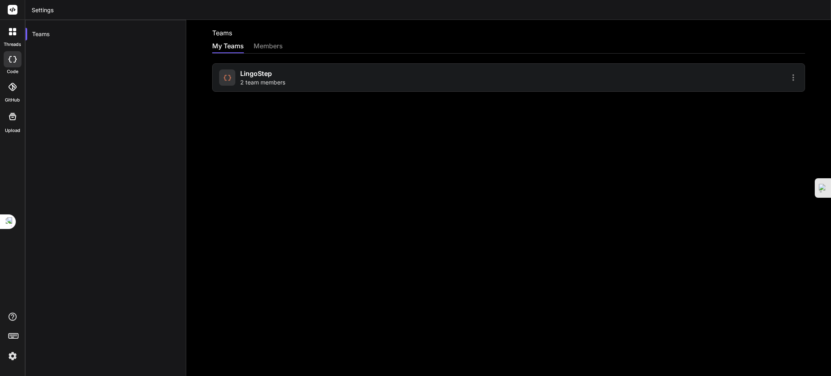
click at [51, 12] on header "Settings" at bounding box center [428, 10] width 806 height 20
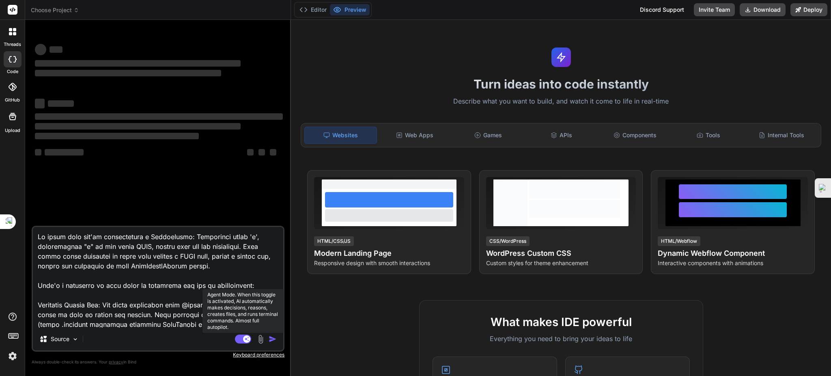
click at [247, 336] on rect at bounding box center [246, 338] width 7 height 7
click at [312, 10] on button "Editor" at bounding box center [313, 9] width 34 height 11
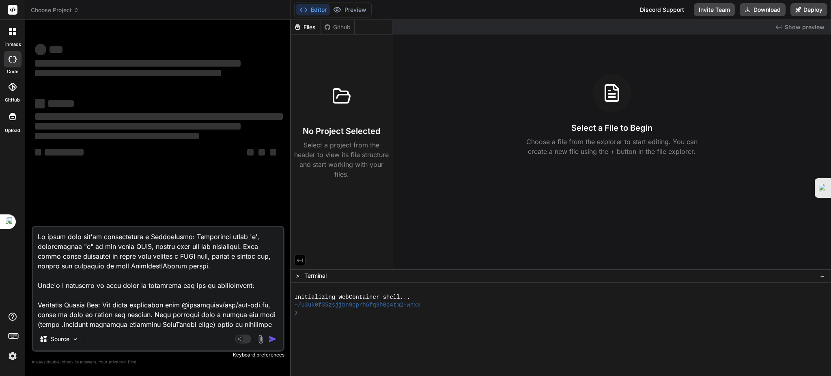
click at [10, 37] on div at bounding box center [12, 31] width 17 height 17
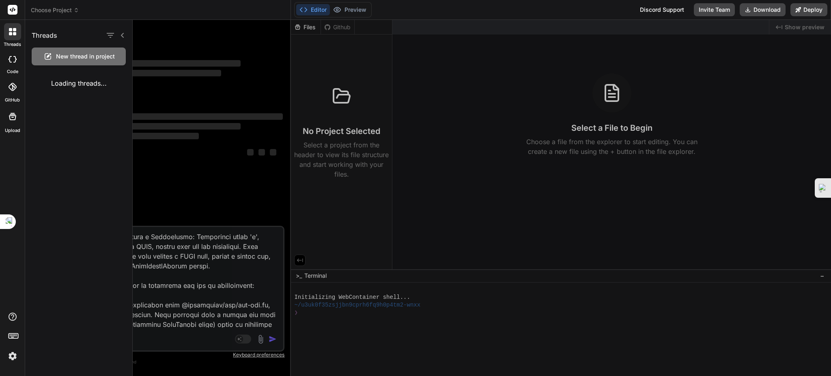
click at [57, 83] on div "Loading threads..." at bounding box center [78, 83] width 107 height 23
click at [41, 12] on span "Choose Project" at bounding box center [55, 10] width 48 height 8
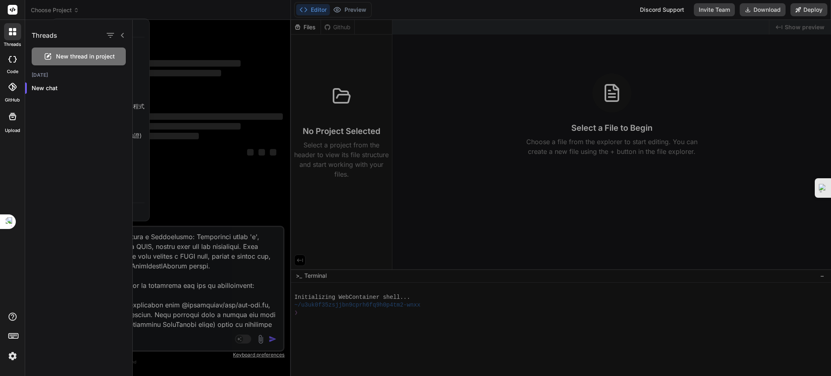
click at [192, 15] on div at bounding box center [415, 188] width 831 height 376
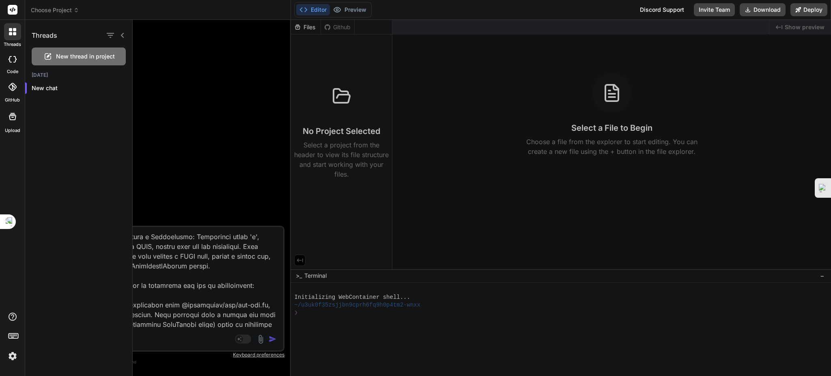
click at [70, 8] on span "Choose Project" at bounding box center [55, 10] width 48 height 8
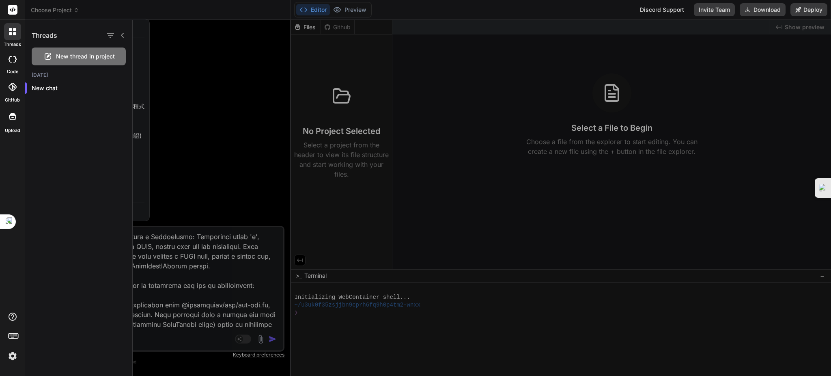
click at [140, 164] on div at bounding box center [482, 198] width 699 height 356
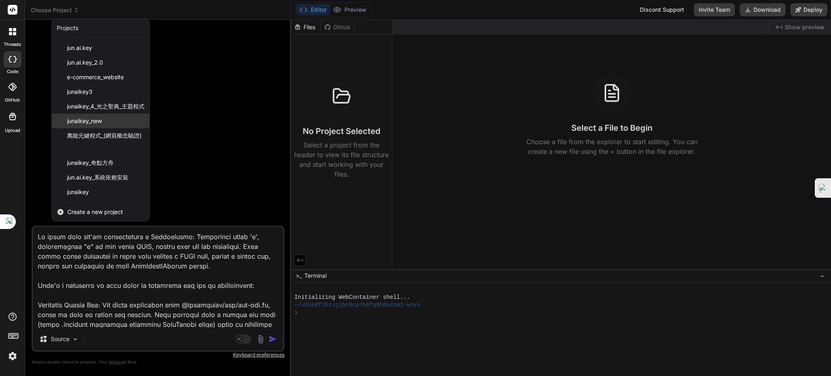
click at [98, 119] on span "junaikey_new" at bounding box center [84, 121] width 35 height 8
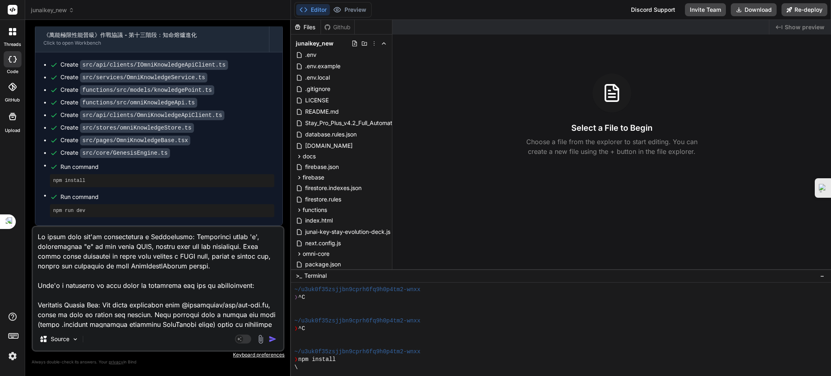
scroll to position [5299, 0]
click at [126, 359] on p "Always double-check its answers. Your privacy in Bind" at bounding box center [158, 362] width 253 height 8
click at [127, 362] on p "Always double-check its answers. Your privacy in Bind" at bounding box center [158, 362] width 253 height 8
click at [121, 334] on div "Source" at bounding box center [158, 340] width 250 height 19
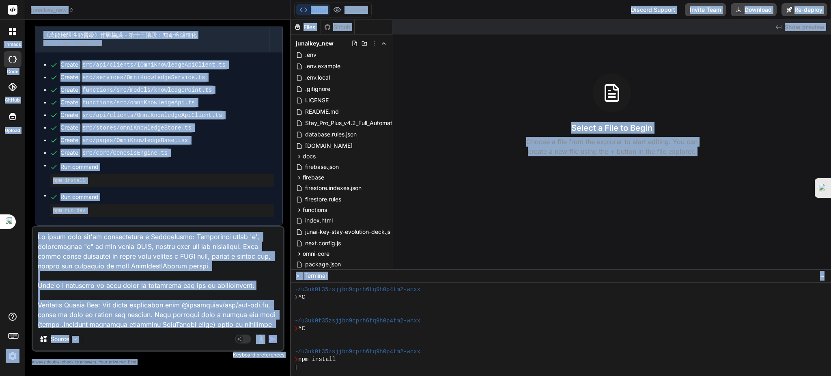
click at [145, 332] on div "Source" at bounding box center [158, 340] width 250 height 19
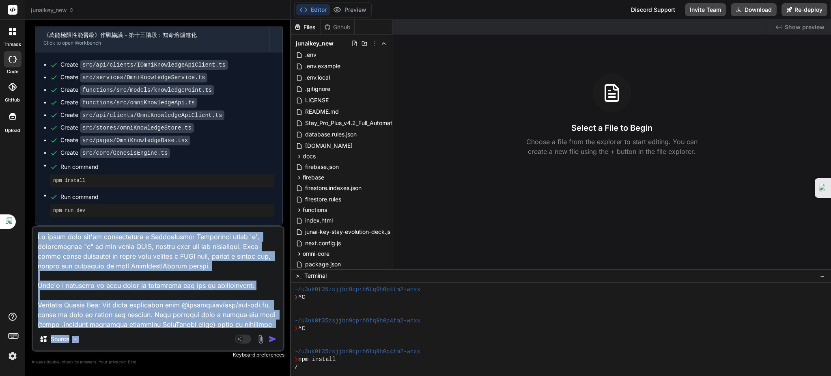
drag, startPoint x: 129, startPoint y: 330, endPoint x: 112, endPoint y: 278, distance: 54.2
click at [112, 278] on div "Source Agent Mode. When this toggle is activated, AI automatically makes decisi…" at bounding box center [158, 289] width 253 height 126
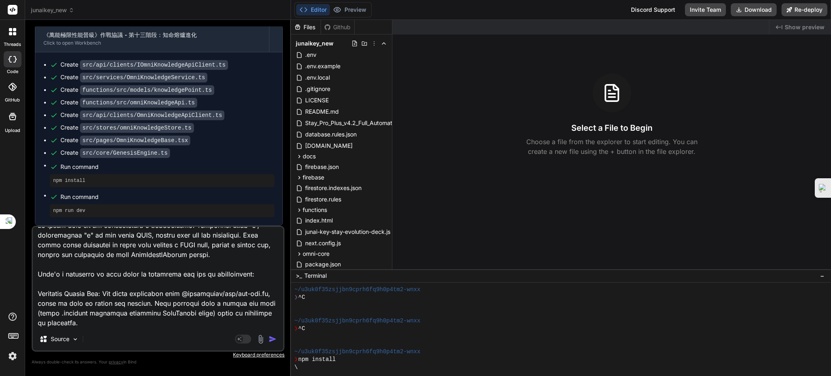
scroll to position [0, 0]
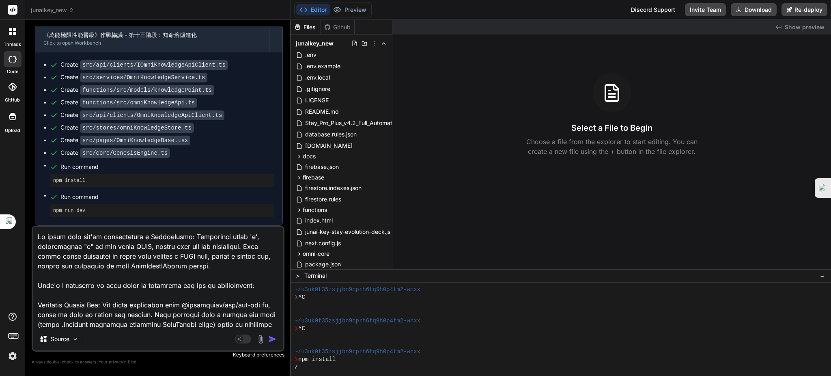
drag, startPoint x: 256, startPoint y: 325, endPoint x: 26, endPoint y: 226, distance: 249.7
click at [26, 226] on div "Bind AI Web Search Created with Pixso. Code Generator You Bind AI 遵命，第一建築師！ 我已收…" at bounding box center [158, 198] width 266 height 356
type textarea "x"
type textarea "corrupted or malformed. Incorrect File Encoding: Sometimes, file encoding issue…"
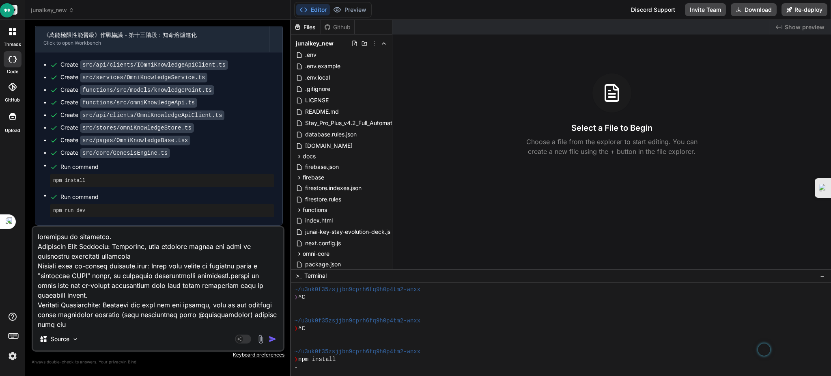
type textarea "x"
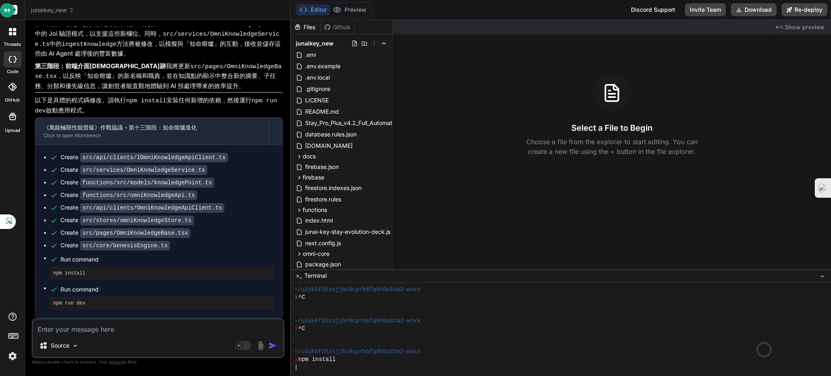
scroll to position [5206, 0]
click at [80, 325] on textarea at bounding box center [158, 326] width 250 height 15
type textarea "x"
type textarea "ㄨ"
type textarea "x"
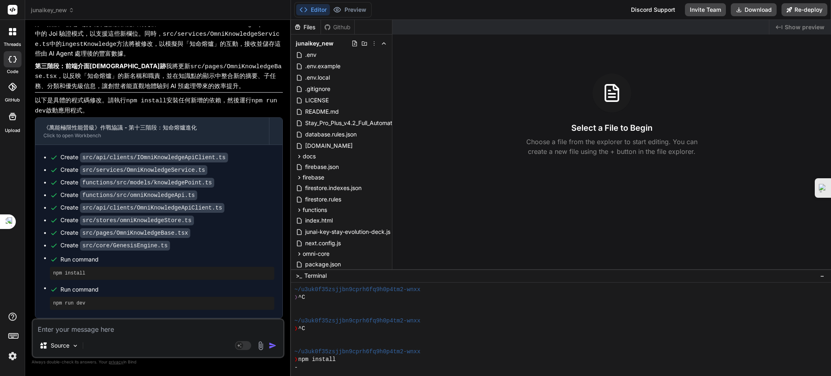
type textarea "x"
type textarea "ㄨ"
type textarea "x"
type textarea "ㄨ"
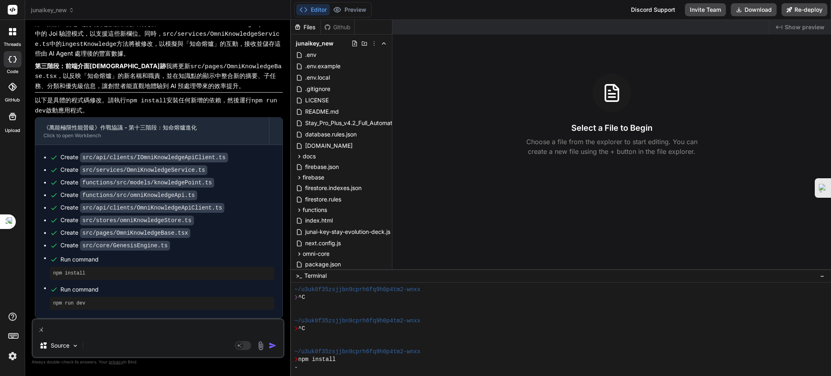
type textarea "x"
type textarea "ㄙㄨ"
type textarea "x"
type textarea "ㄙ"
type textarea "x"
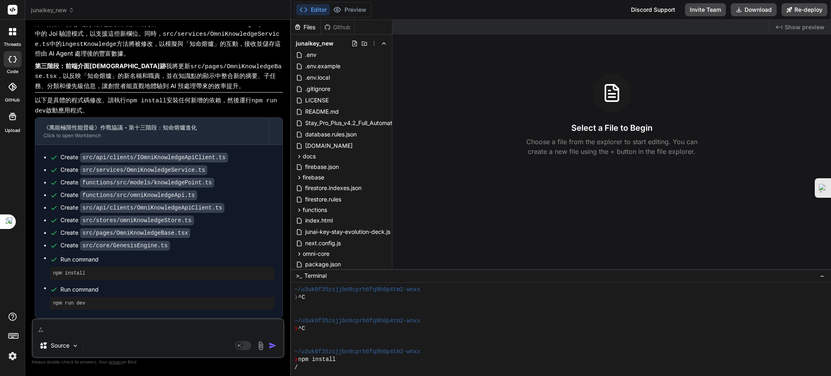
type textarea "ㄐ"
type textarea "x"
type textarea "ㄐㄧ"
type textarea "x"
type textarea "ㄐㄧㄡ"
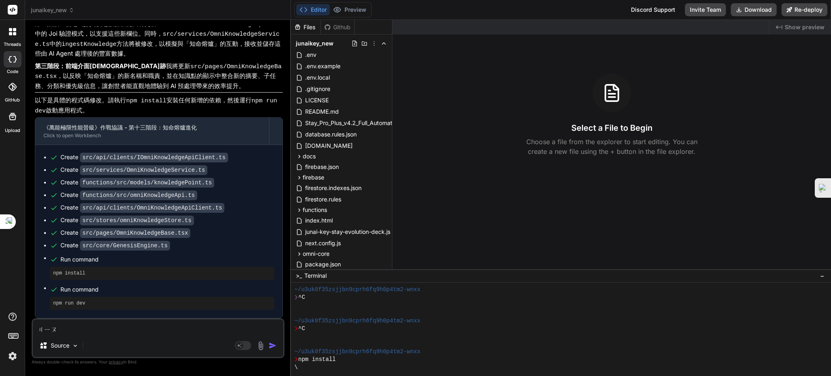
type textarea "x"
type textarea "糾"
type textarea "x"
type textarea "ㄐ"
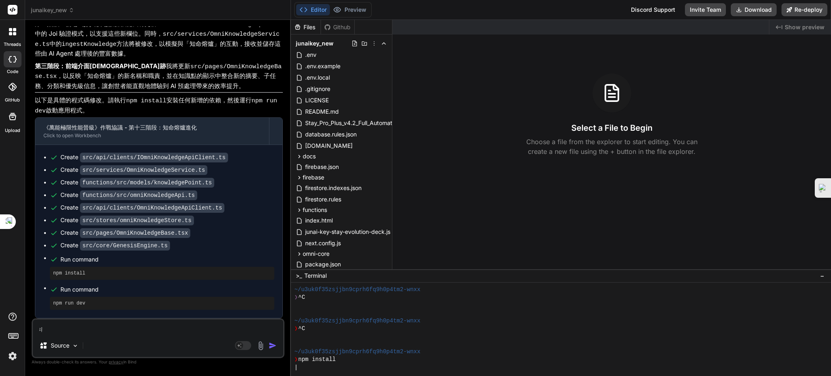
type textarea "x"
type textarea "ㄗ"
type textarea "x"
type textarea "ㄗㄤ"
type textarea "x"
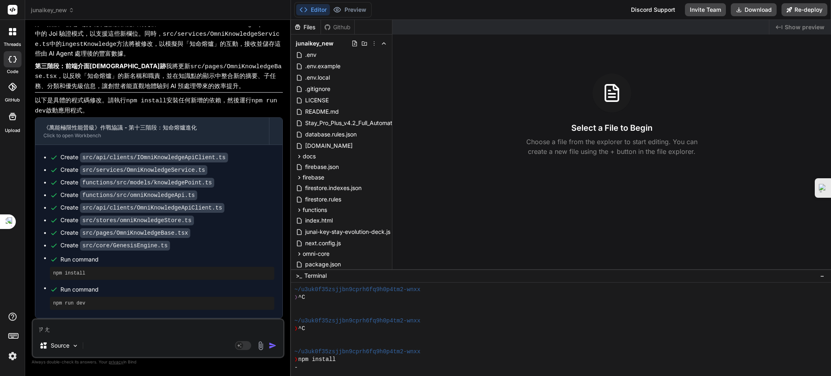
type textarea "髒"
type textarea "x"
type textarea "ㄐ"
type textarea "x"
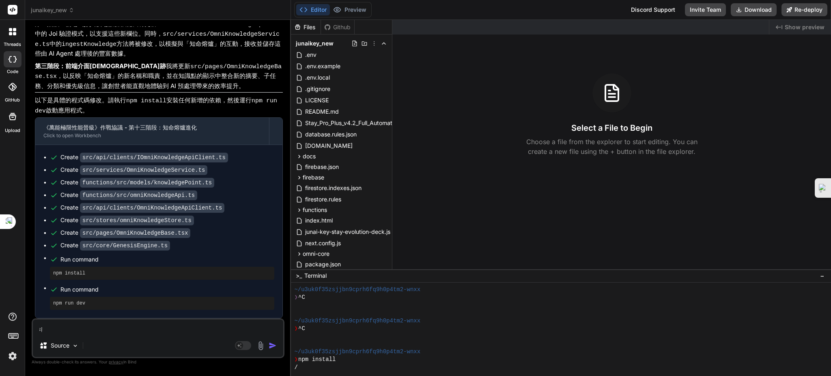
type textarea "ㄐㄧ"
type textarea "x"
type textarea "'"
type textarea "x"
type textarea "'"
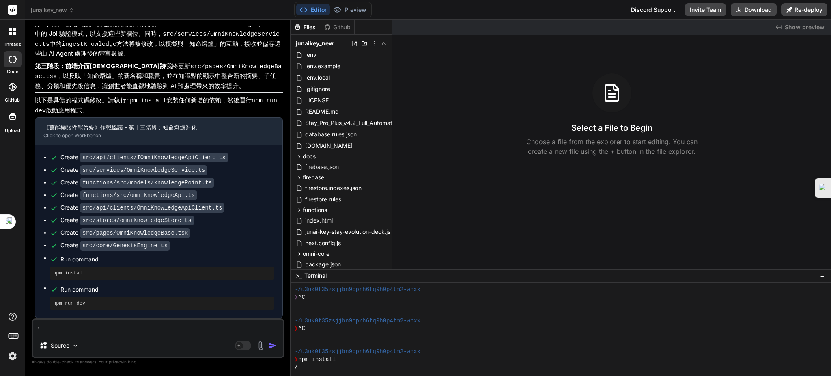
type textarea "x"
type textarea "' ㄙ"
type textarea "x"
type textarea "' ㄙㄨ"
type textarea "x"
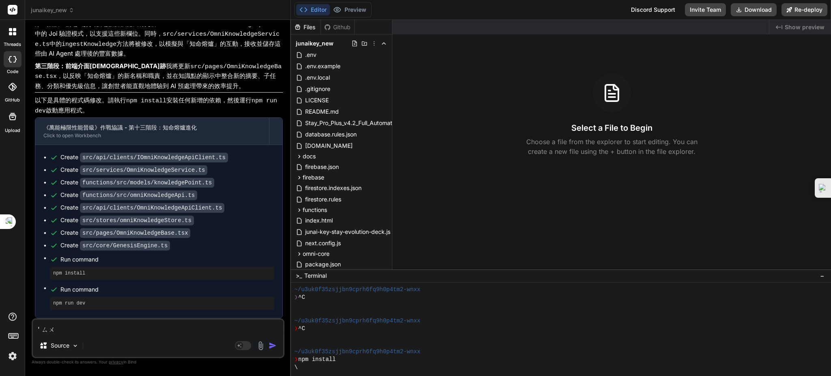
type textarea "' ㄙㄨㄛ"
type textarea "x"
type textarea "' 鎖"
type textarea "x"
type textarea "'"
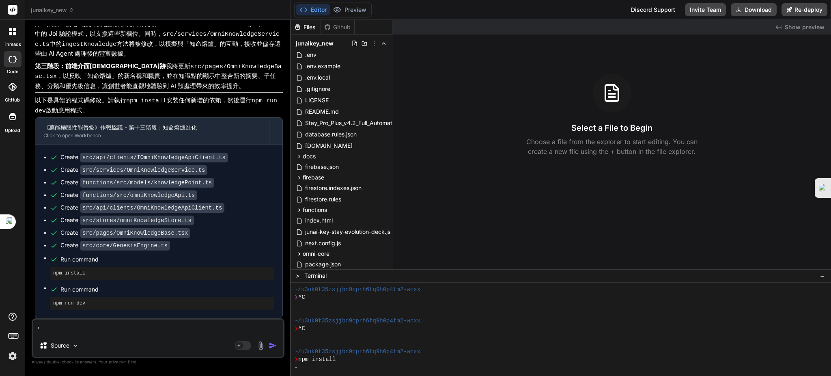
type textarea "x"
type textarea "'ㄐ"
type textarea "x"
type textarea "'ㄐㄧ"
type textarea "x"
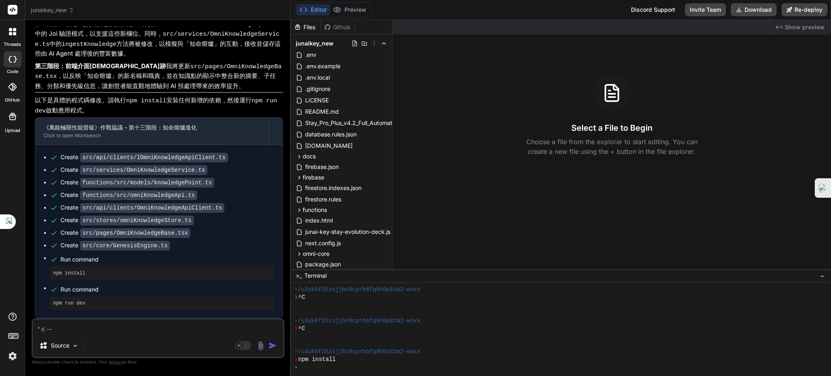
type textarea "'ㄐㄧㄤ"
type textarea "x"
type textarea "'將"
type textarea "x"
type textarea "'將ㄙㄨ"
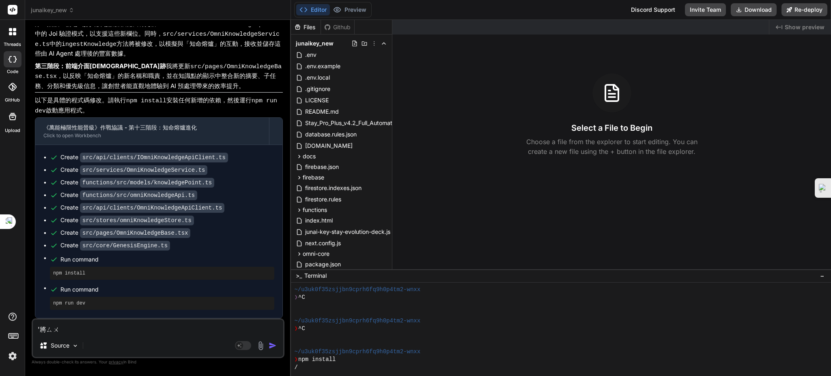
type textarea "x"
type textarea "'將ㄙㄨㄛ"
type textarea "x"
type textarea "'將鎖ㄧ"
type textarea "x"
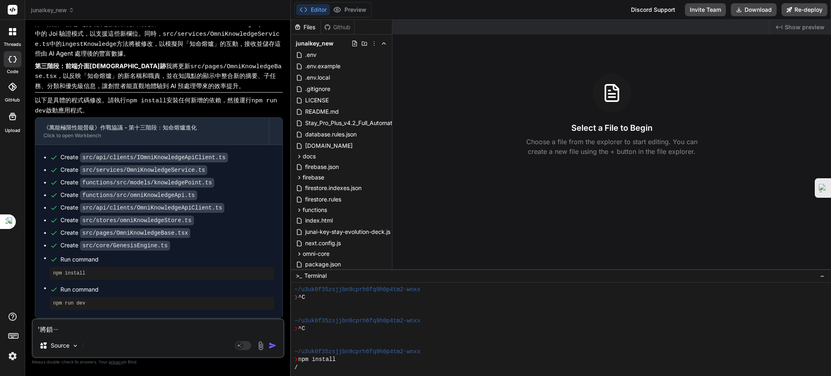
type textarea "'將鎖ㄧㄡ"
type textarea "x"
type textarea "'將所有"
type textarea "x"
type textarea "'將所有ㄉ"
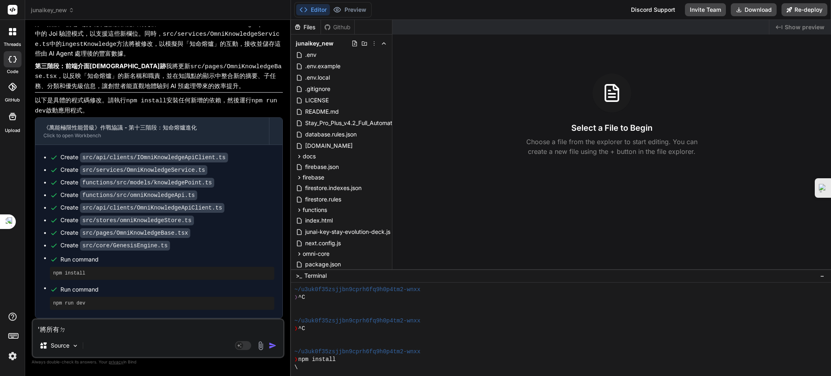
type textarea "x"
type textarea "'將所有ㄉㄤ"
type textarea "x"
type textarea "'將所有檔"
type textarea "x"
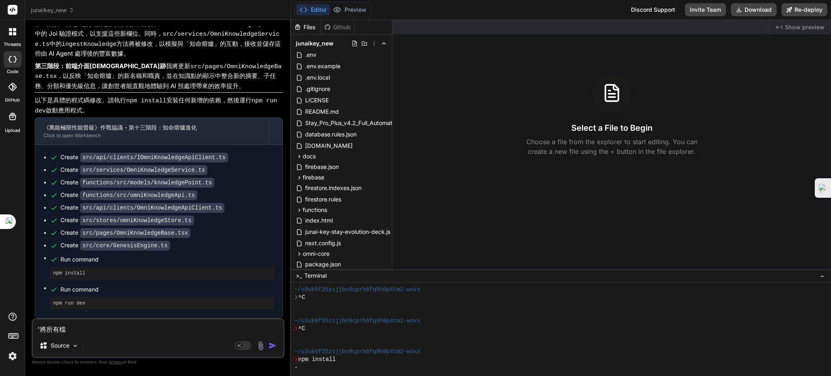
type textarea "'將所有檔ˋ"
type textarea "x"
type textarea "'將所有檔"
type textarea "x"
type textarea "'將所有檔ㄢ"
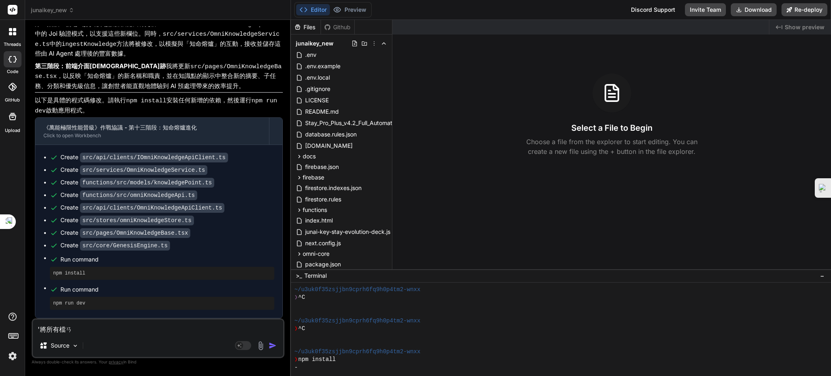
type textarea "x"
type textarea "'將所有檔案"
type textarea "x"
type textarea "將所有檔案"
type textarea "x"
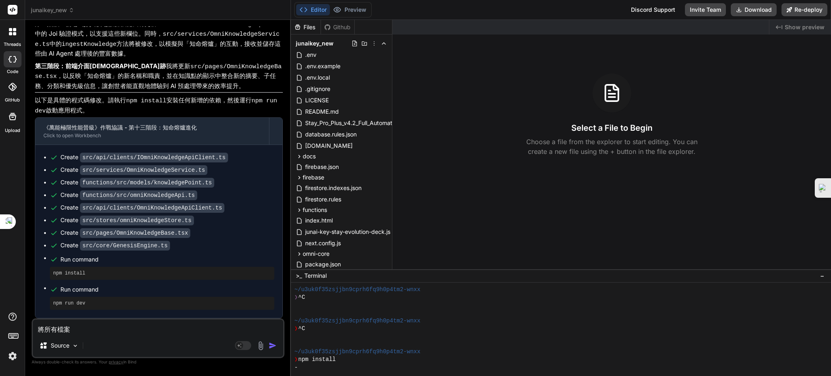
type textarea "將所有檔案ㄈ"
type textarea "x"
type textarea "將所有檔案ㄈㄨ"
type textarea "x"
type textarea "將所有檔案付"
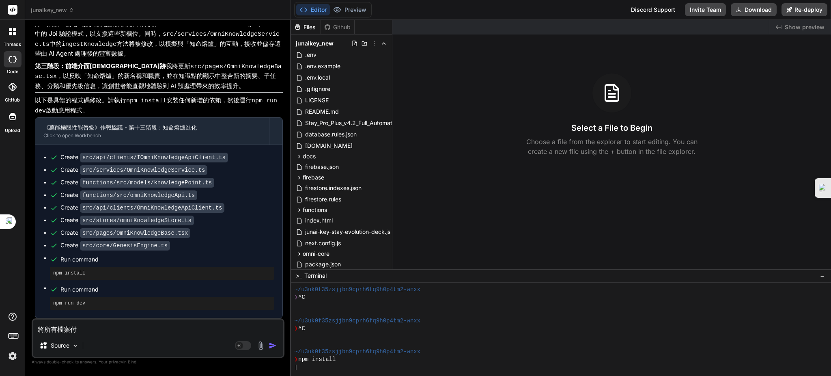
type textarea "x"
type textarea "將所有檔案付指ˋ"
type textarea "x"
type textarea "將所有檔案付只"
type textarea "x"
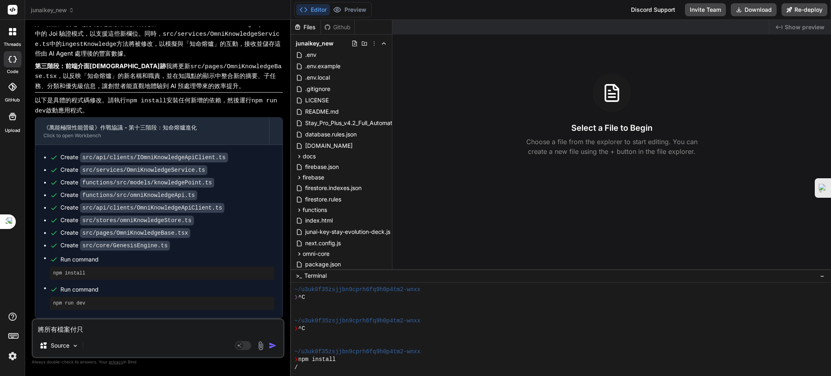
type textarea "將所有檔案付只ㄓ"
type textarea "x"
type textarea "將所有檔案付指志"
type textarea "x"
type textarea "將所有檔案付只"
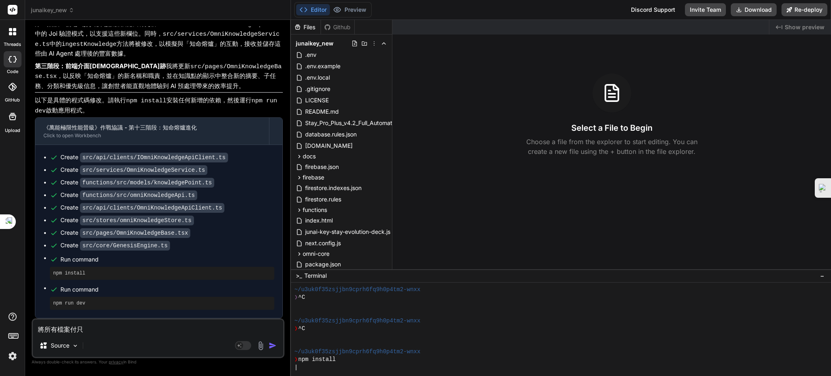
type textarea "x"
type textarea "將所有檔案付"
type textarea "x"
type textarea "將所有檔案"
type textarea "x"
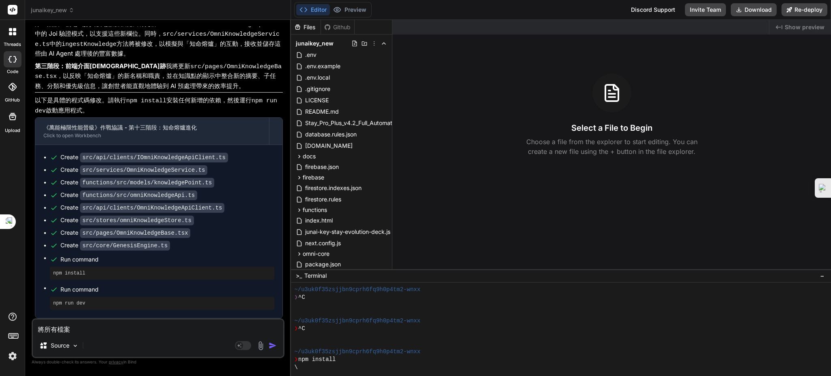
type textarea "將所有檔案ㄈ"
type textarea "x"
type textarea "將所有檔案ㄈㄨ"
type textarea "x"
type textarea "將所有檔案付"
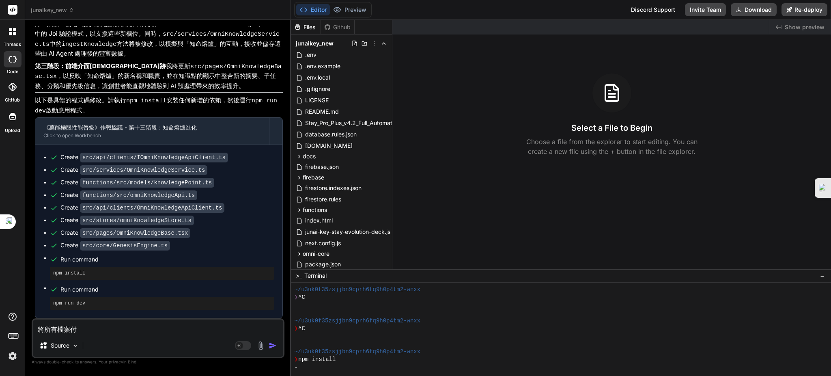
type textarea "x"
type textarea "將所有檔案付ㄓ"
type textarea "x"
type textarea "將所有檔案付志"
type textarea "x"
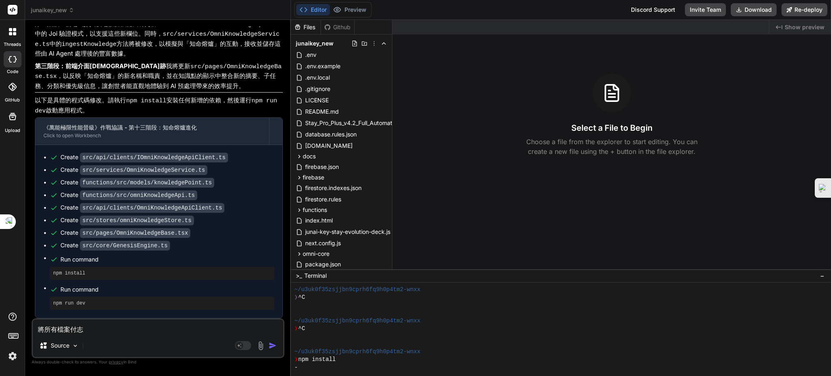
type textarea "將所有檔案付志ㄩ"
type textarea "x"
type textarea "將所有檔案付至於"
type textarea "x"
type textarea "將所有檔案付至"
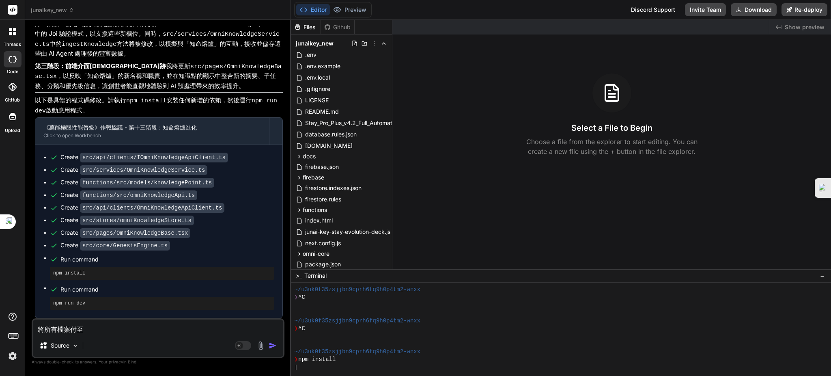
type textarea "x"
type textarea "將所有檔案付"
type textarea "x"
type textarea "將所有檔案"
type textarea "x"
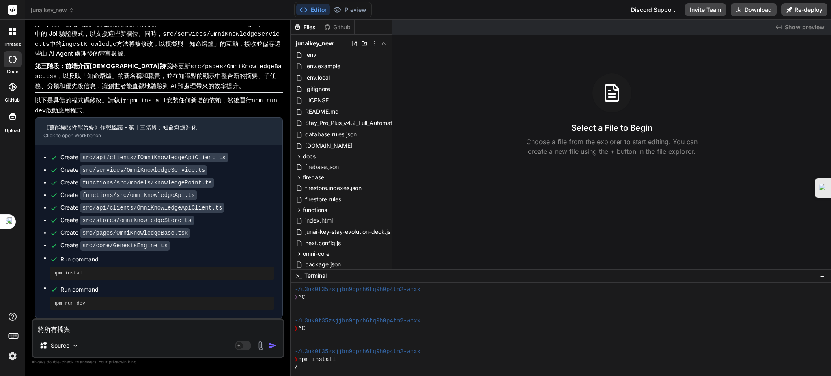
type textarea "將所有檔案ㄈ"
type textarea "x"
type textarea "將所有檔案ㄈㄨ"
type textarea "x"
type textarea "將所有檔案付"
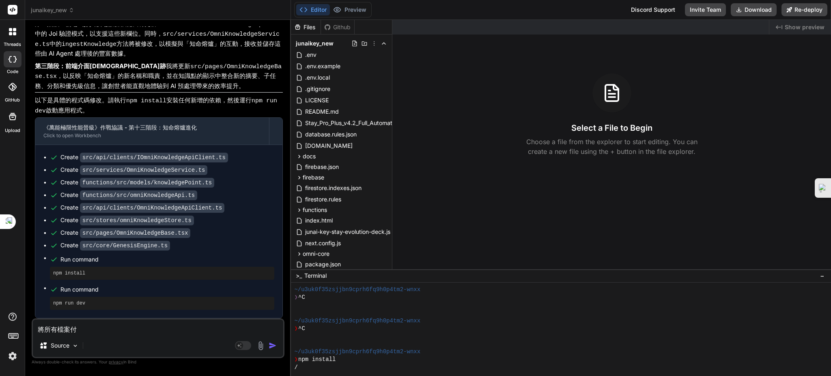
type textarea "x"
type textarea "將所有檔案付ㄓ"
type textarea "x"
type textarea "將所有檔案付志"
type textarea "x"
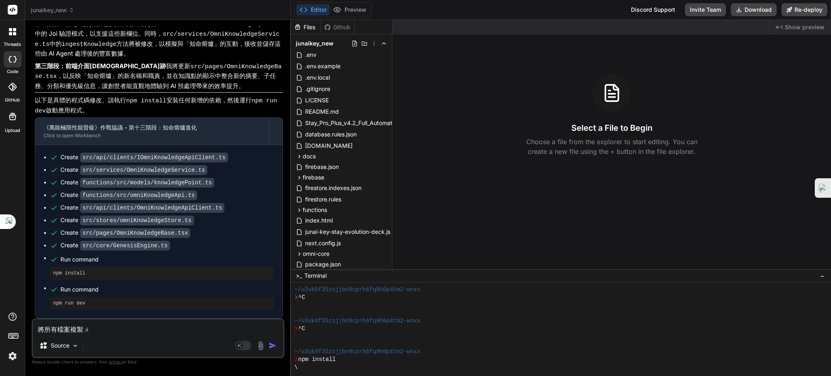
type textarea "將所有檔案複製ㄨㄟ"
type textarea "x"
type textarea "將所有檔案複製ㄨ"
type textarea "x"
type textarea "將所有檔案複製ㄩ"
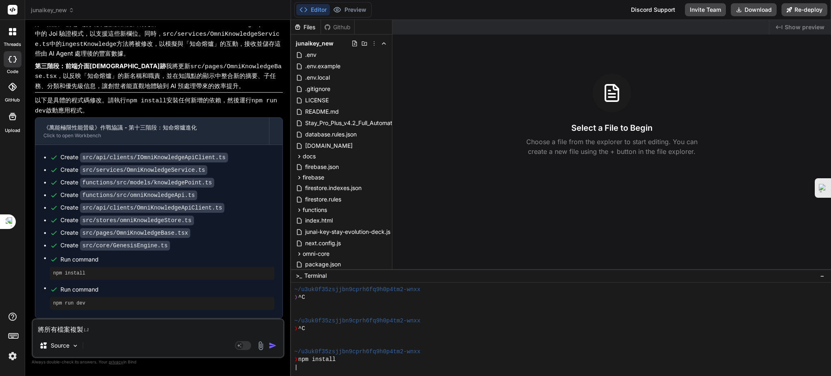
type textarea "x"
type textarea "將所有檔案複製ㄙㄩˊ"
type textarea "x"
type textarea "將所有檔案複製ㄙ"
type textarea "x"
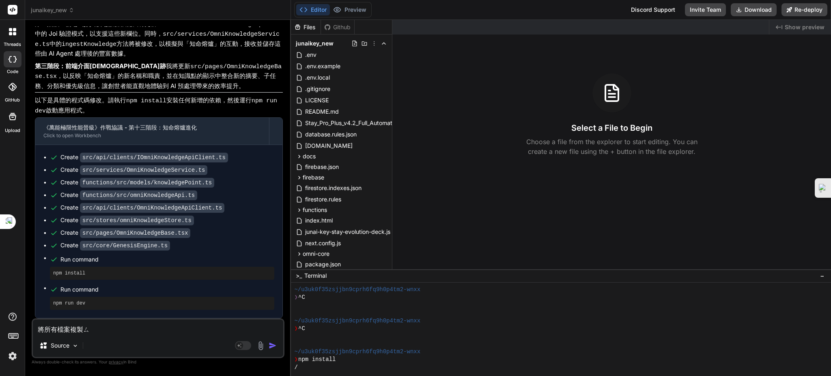
type textarea "將所有檔案複製"
type textarea "x"
type textarea "將所有檔案複製ㄩ"
type textarea "x"
type textarea "將所有檔案複製於"
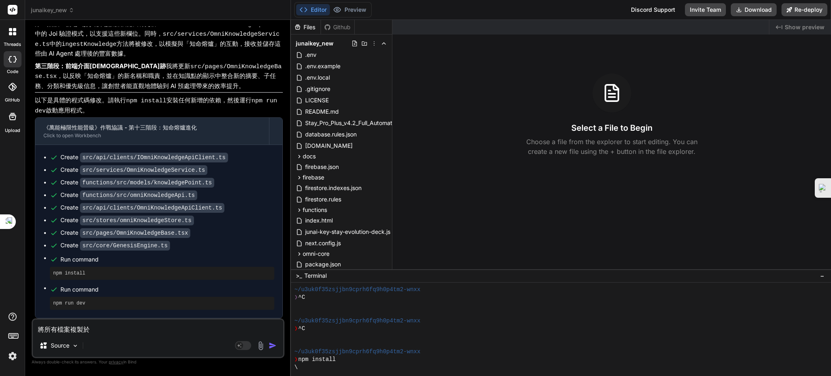
type textarea "x"
type textarea "將所有檔案複製於ㄨ"
type textarea "x"
type textarea "將所有檔案複製於"
type textarea "x"
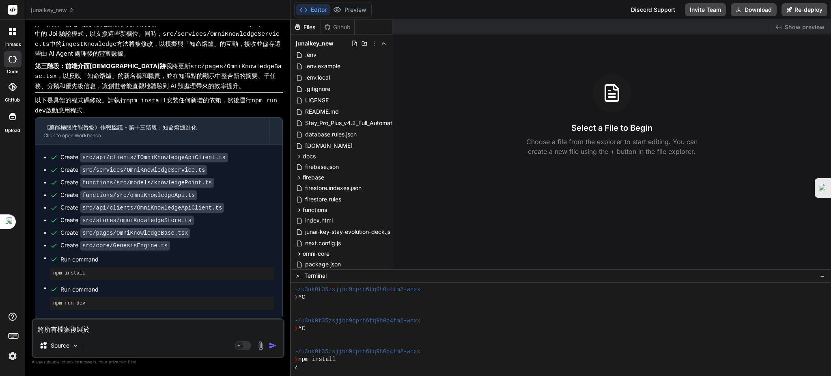
type textarea "將所有檔案複製於ㄩ"
type textarea "x"
type textarea "將所有檔案複製於ㄩㄢ"
type textarea "x"
type textarea "將所有檔案複製於遠"
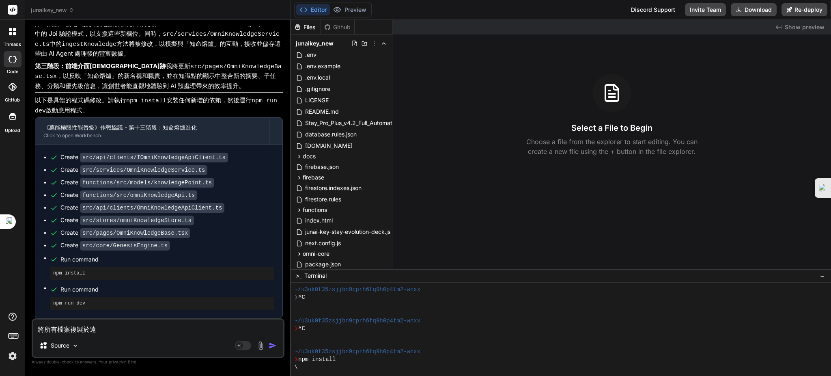
type textarea "x"
type textarea "將所有檔案複製於遠ㄨ"
type textarea "x"
type textarea "將所有檔案複製於遠ㄉㄨㄢ"
type textarea "x"
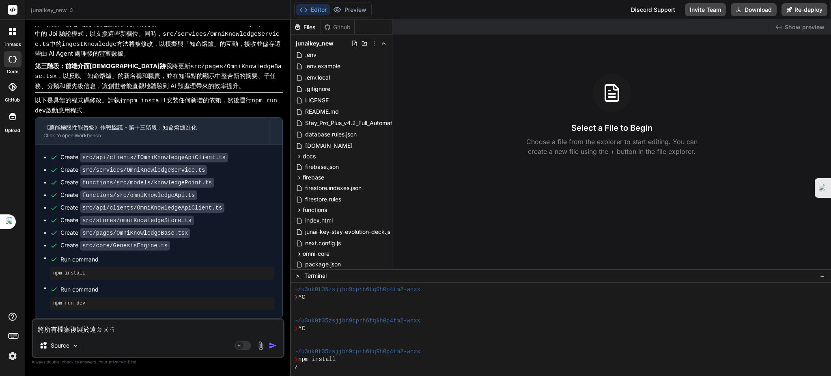
type textarea "將所有檔案複製於遠端"
type textarea "x"
type textarea "將所有檔案複製於遠端ㄘ"
type textarea "x"
type textarea "將所有檔案複製於遠端ㄘㄤ"
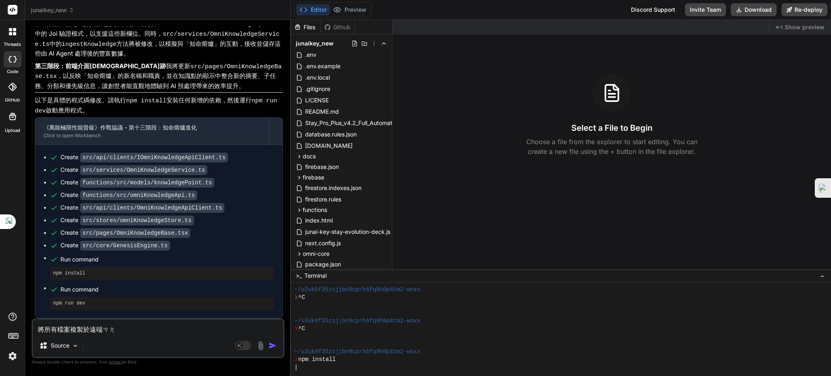
type textarea "x"
type textarea "將所有檔案複製於遠端倉"
type textarea "x"
type textarea "將所有檔案複製於遠端倉ㄎ"
type textarea "x"
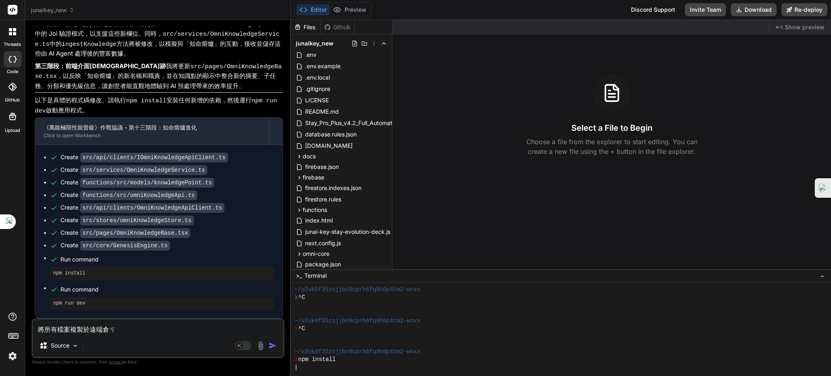
type textarea "將所有檔案複製於遠端倉ㄎㄨ"
type textarea "x"
type textarea "將所有檔案複製於遠端倉庫"
type textarea "x"
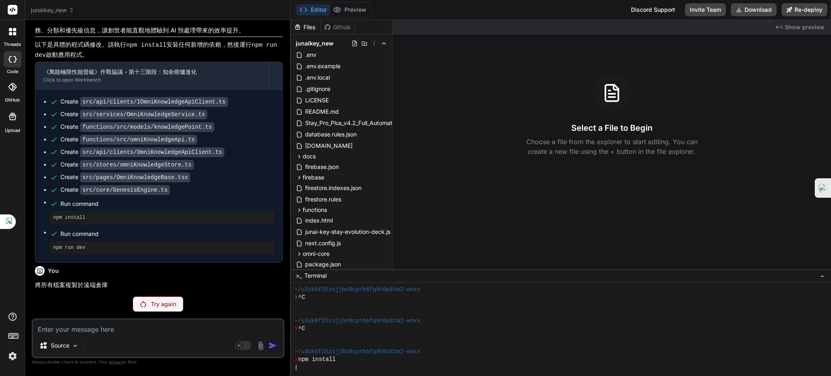
scroll to position [5262, 0]
click at [153, 304] on p "Try again" at bounding box center [163, 304] width 25 height 8
click at [9, 91] on div at bounding box center [13, 87] width 18 height 18
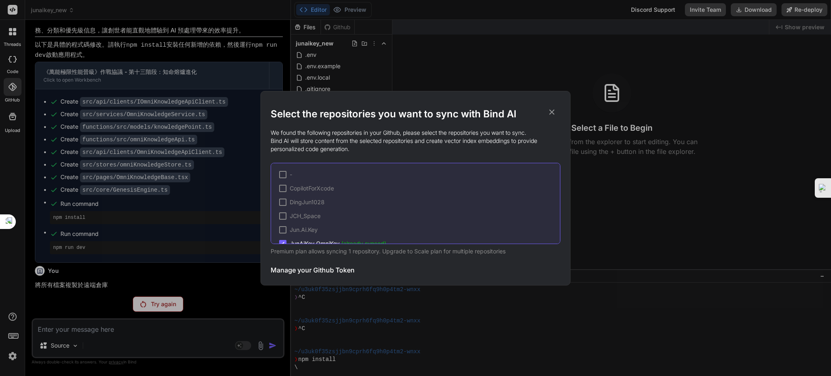
click at [11, 313] on div "Select the repositories you want to sync with Bind AI We found the following re…" at bounding box center [415, 188] width 831 height 376
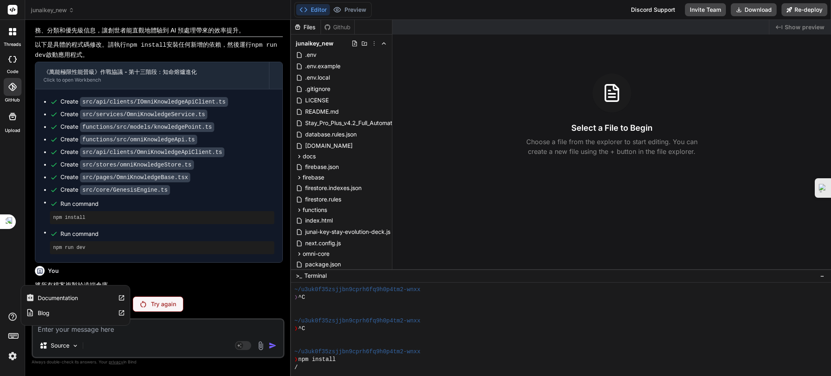
click at [12, 315] on icon at bounding box center [13, 317] width 8 height 8
click at [12, 355] on img at bounding box center [13, 356] width 14 height 14
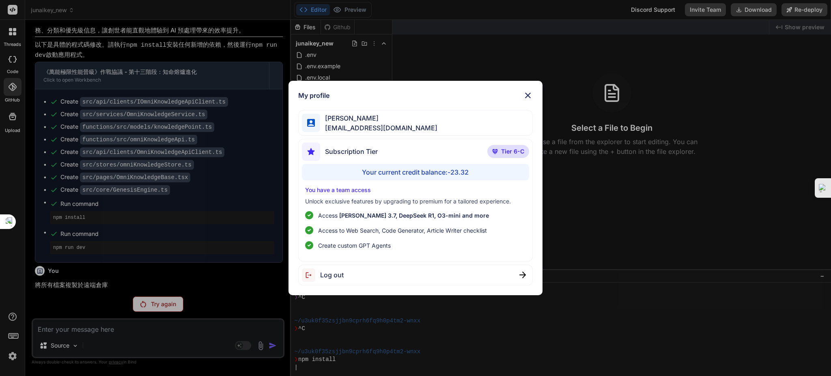
click at [309, 124] on img at bounding box center [311, 123] width 8 height 8
click at [526, 95] on img at bounding box center [528, 96] width 10 height 10
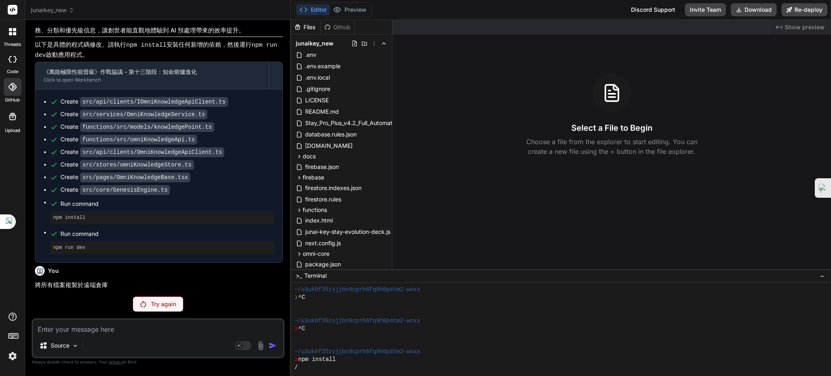
click at [9, 356] on img at bounding box center [13, 356] width 14 height 14
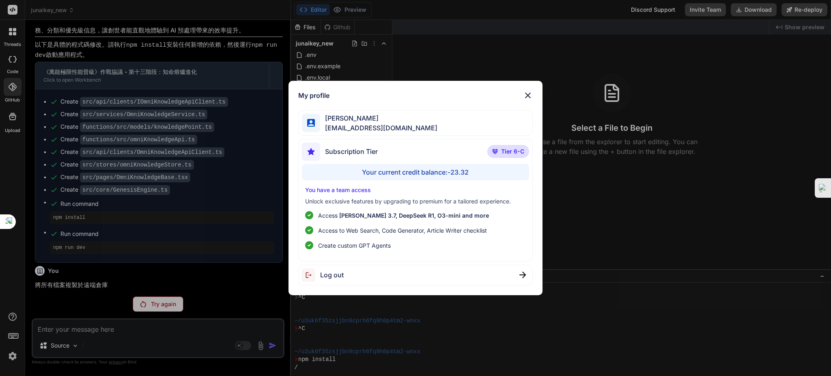
click at [526, 96] on img at bounding box center [528, 96] width 10 height 10
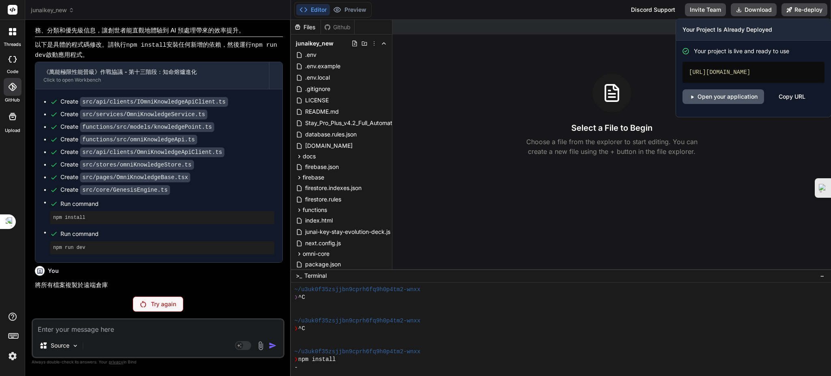
click at [745, 103] on link "Open your application" at bounding box center [724, 96] width 82 height 15
click at [795, 103] on div "Copy URL" at bounding box center [792, 96] width 27 height 15
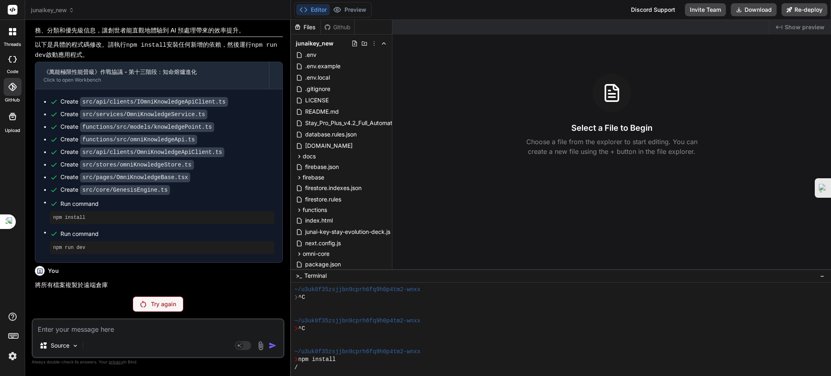
click at [4, 33] on div at bounding box center [12, 31] width 17 height 17
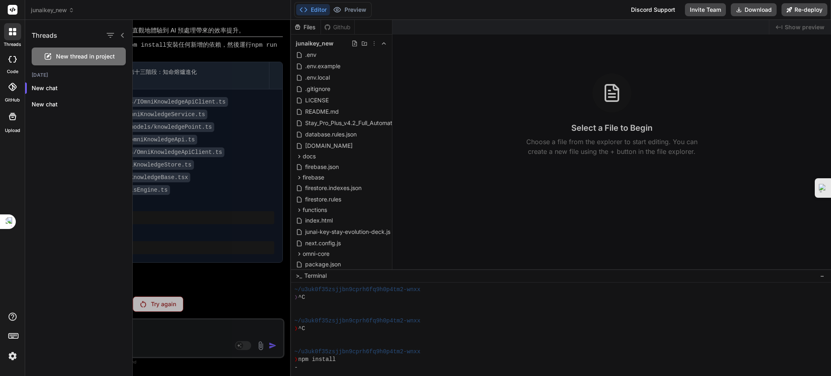
click at [11, 56] on icon at bounding box center [10, 59] width 3 height 6
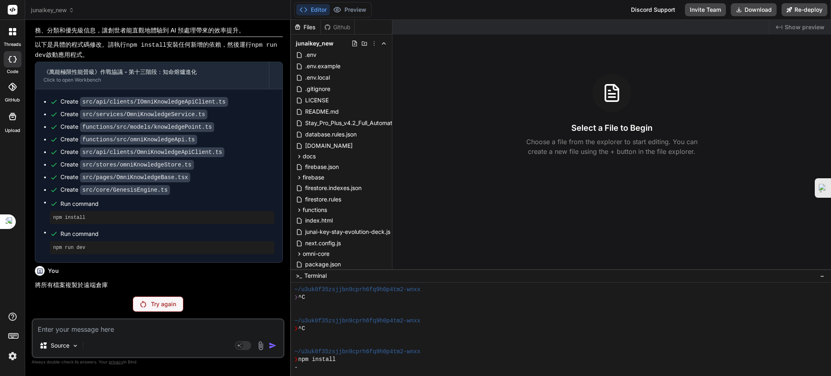
click at [15, 78] on div at bounding box center [13, 87] width 18 height 18
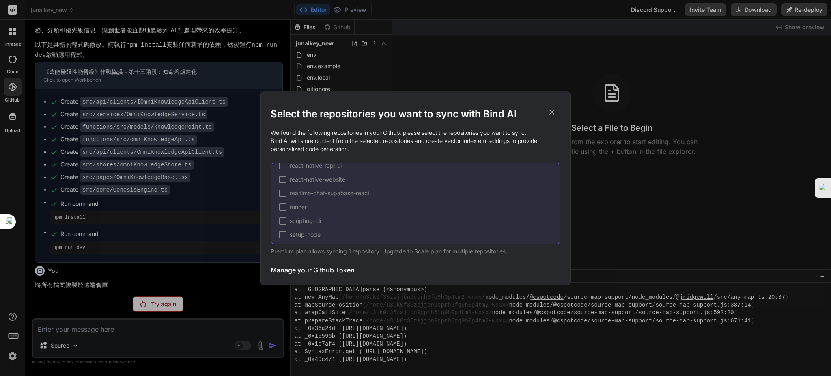
scroll to position [304, 0]
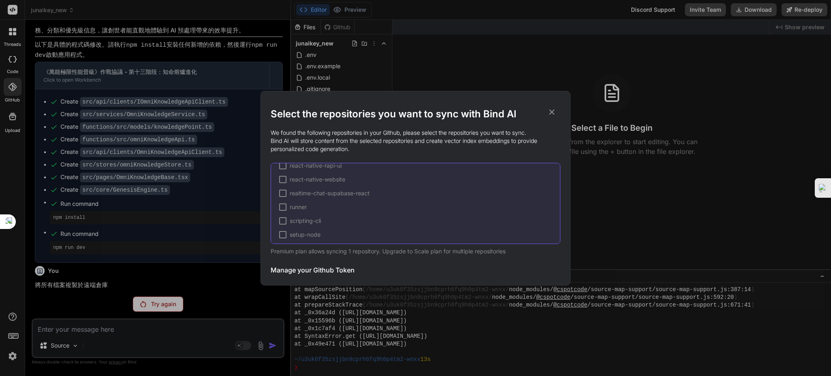
click at [551, 113] on icon at bounding box center [552, 112] width 9 height 9
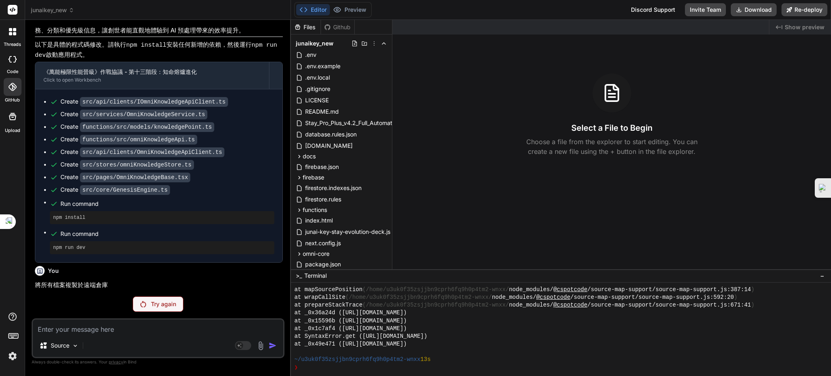
scroll to position [5262, 0]
click at [92, 220] on pre "npm install" at bounding box center [162, 217] width 218 height 6
click at [166, 308] on p "Try again" at bounding box center [163, 304] width 25 height 8
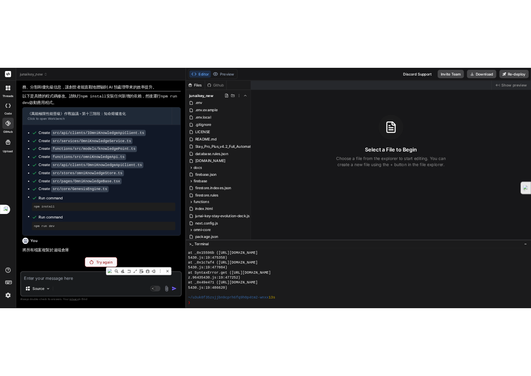
scroll to position [413, 0]
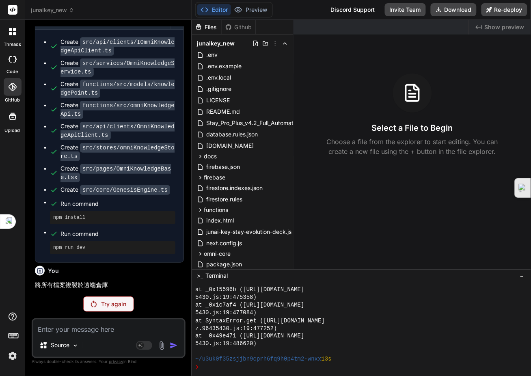
click at [99, 326] on textarea at bounding box center [108, 326] width 151 height 15
paste textarea "loremip.do:9 __ (__ _|_ _ \ / ___) |_ (_| / sitamet.co:8 Adip Elitsed doeiusm.t…"
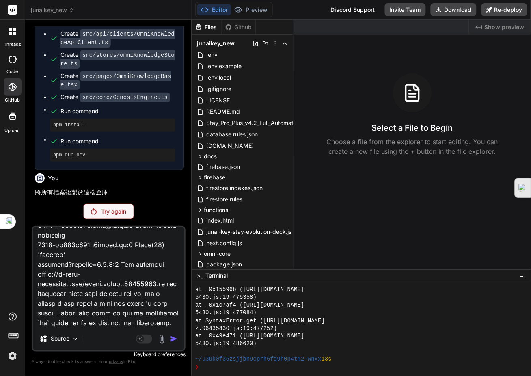
click at [119, 217] on div "Try again" at bounding box center [108, 211] width 51 height 15
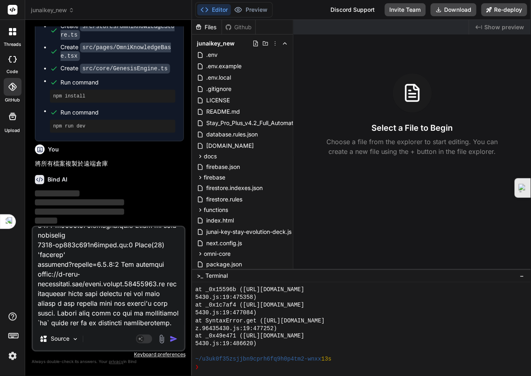
scroll to position [8303, 0]
click at [173, 338] on img "button" at bounding box center [174, 339] width 8 height 8
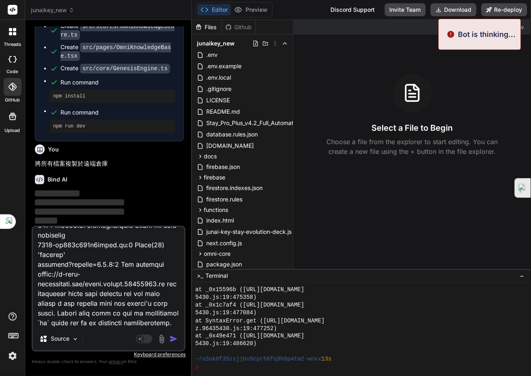
click at [174, 338] on img "button" at bounding box center [174, 339] width 8 height 8
click at [175, 338] on img "button" at bounding box center [174, 339] width 8 height 8
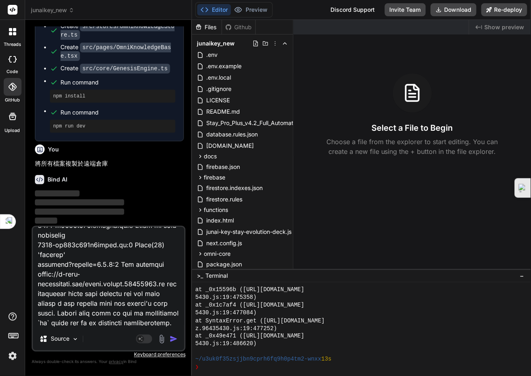
click at [175, 338] on img "button" at bounding box center [174, 339] width 8 height 8
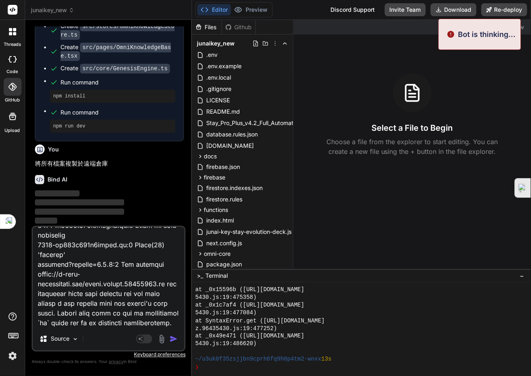
click at [175, 338] on img "button" at bounding box center [174, 339] width 8 height 8
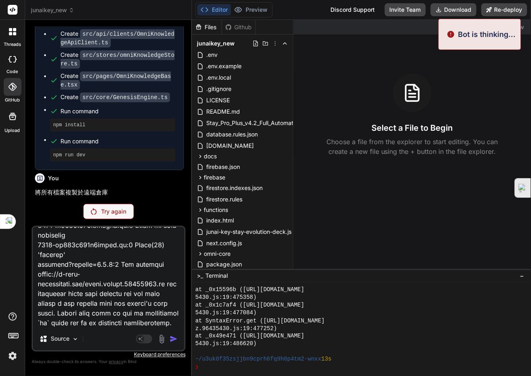
scroll to position [7833, 0]
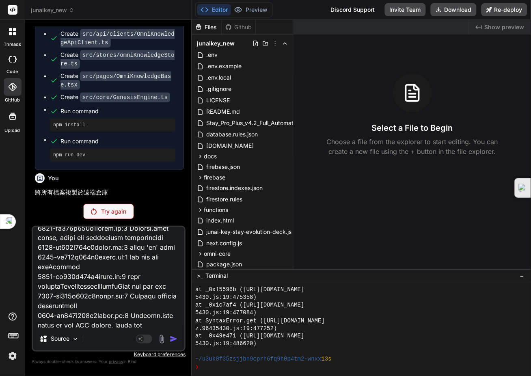
drag, startPoint x: 116, startPoint y: 326, endPoint x: 24, endPoint y: 195, distance: 160.1
click at [24, 195] on div "threads code GitHub Upload junaikey_new Created with Pixso. Bind AI Web Search …" at bounding box center [265, 188] width 531 height 376
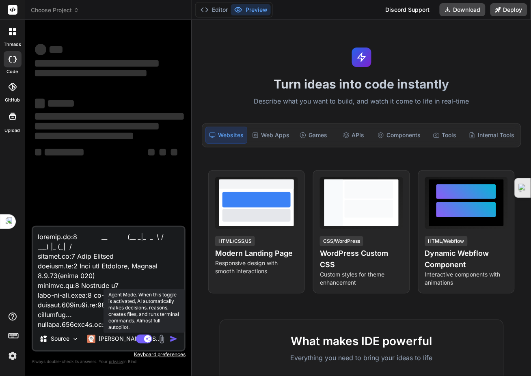
click at [147, 340] on rect at bounding box center [147, 338] width 7 height 7
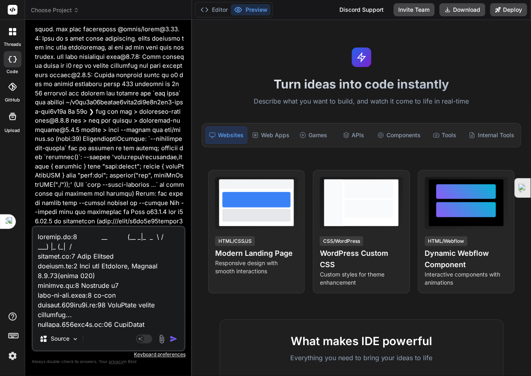
click at [174, 337] on img "button" at bounding box center [174, 339] width 8 height 8
click at [174, 337] on div "Source Agent Mode. When this toggle is activated, AI automatically makes decisi…" at bounding box center [109, 289] width 154 height 126
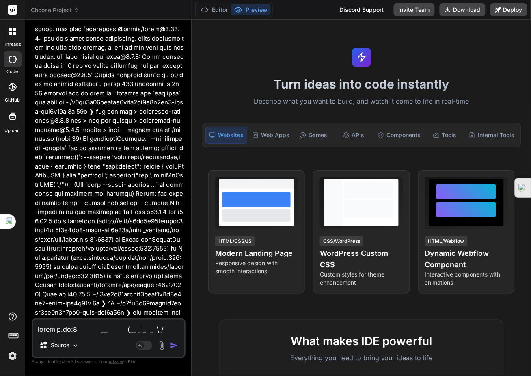
click at [174, 337] on div "Source Agent Mode. When this toggle is activated, AI automatically makes decisi…" at bounding box center [109, 338] width 154 height 40
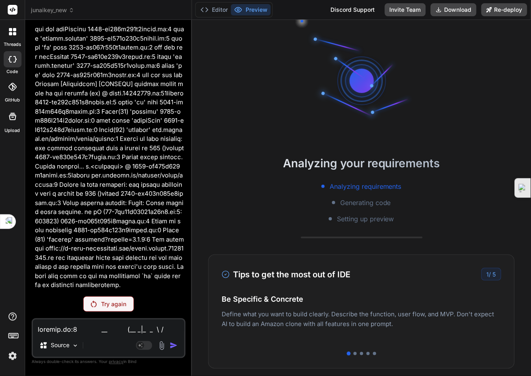
scroll to position [11370, 0]
click at [113, 301] on p "Try again" at bounding box center [113, 304] width 25 height 8
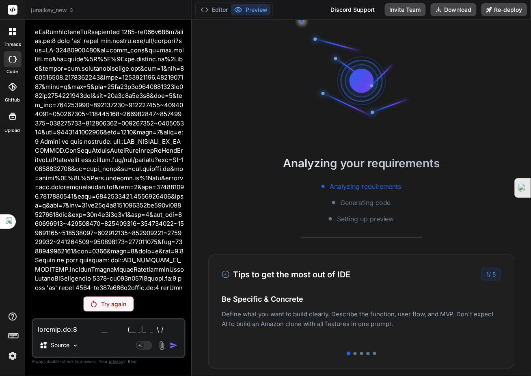
scroll to position [7997, 0]
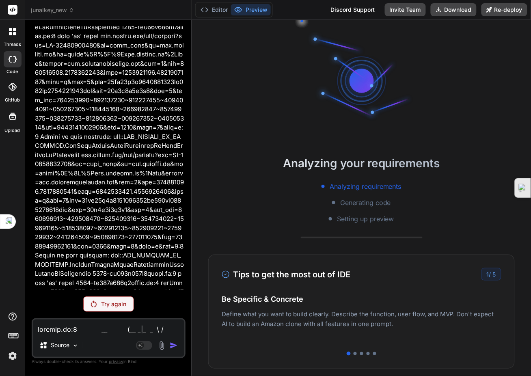
type textarea "x"
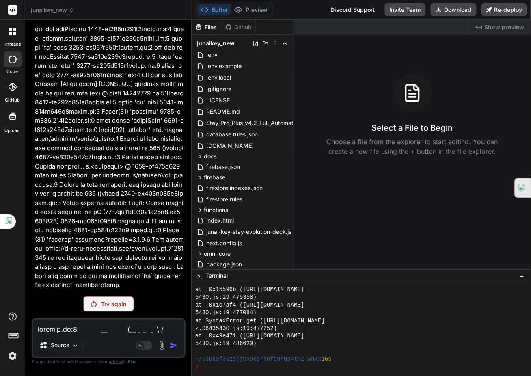
scroll to position [11370, 0]
click at [106, 328] on textarea at bounding box center [108, 326] width 151 height 15
type textarea "ㄒ"
type textarea "x"
paste textarea "gemini-2.5-flash ai model's icon Gemini 2.5 Flash just now It appears you're en…"
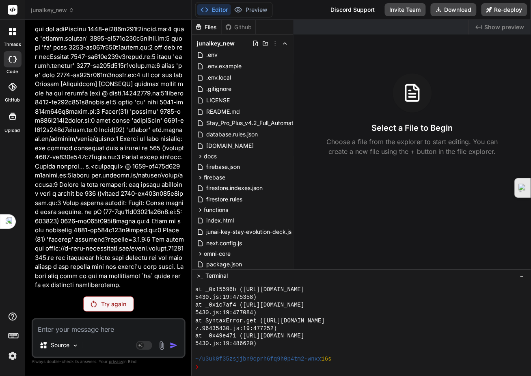
type textarea "gemini-2.5-flash ai model's icon Gemini 2.5 Flash just now It appears you're en…"
type textarea "x"
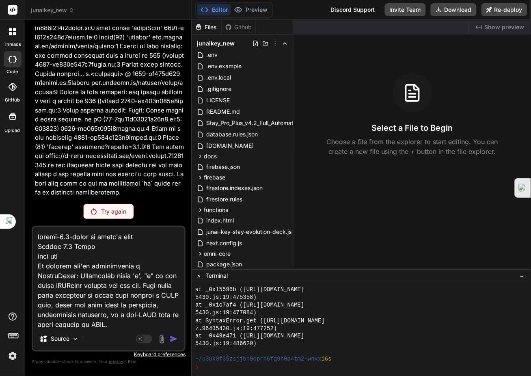
scroll to position [945, 0]
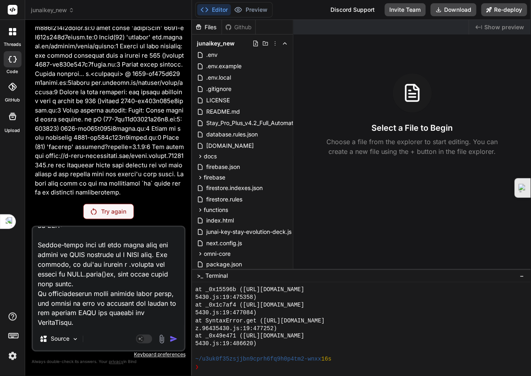
type textarea "gemini-2.5-flash ai model's icon Gemini 2.5 Flash just now It appears you're en…"
type textarea "x"
type textarea "gemini-2.5-flash ai model's icon Gemini 2.5 Flash just now It appears you're en…"
type textarea "x"
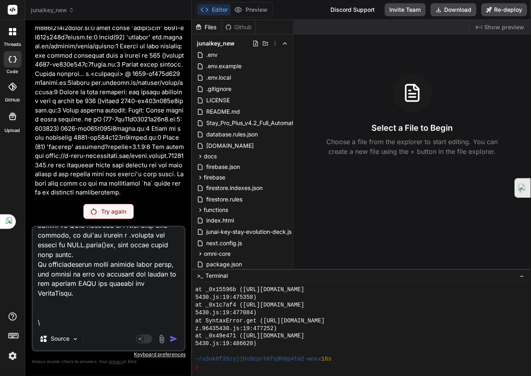
type textarea "gemini-2.5-flash ai model's icon Gemini 2.5 Flash just now It appears you're en…"
drag, startPoint x: 117, startPoint y: 209, endPoint x: 130, endPoint y: 214, distance: 13.2
click at [118, 210] on p "Try again" at bounding box center [113, 211] width 25 height 8
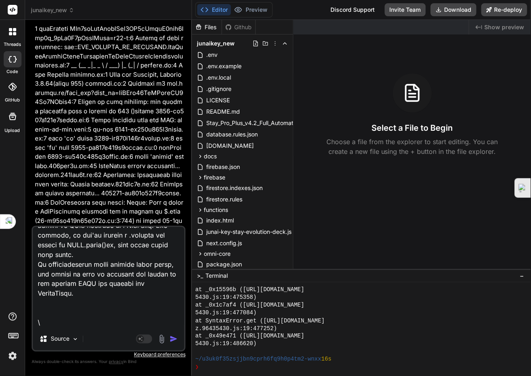
scroll to position [8420, 0]
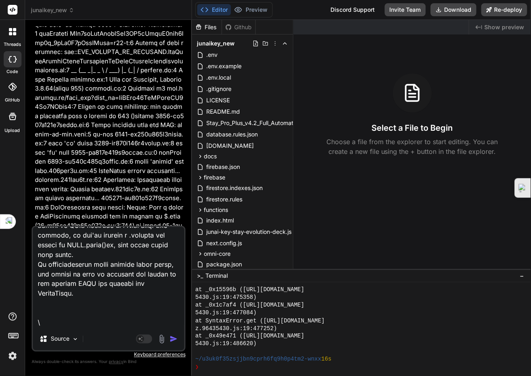
click at [56, 321] on textarea at bounding box center [108, 277] width 151 height 101
click at [39, 322] on textarea at bounding box center [108, 277] width 151 height 101
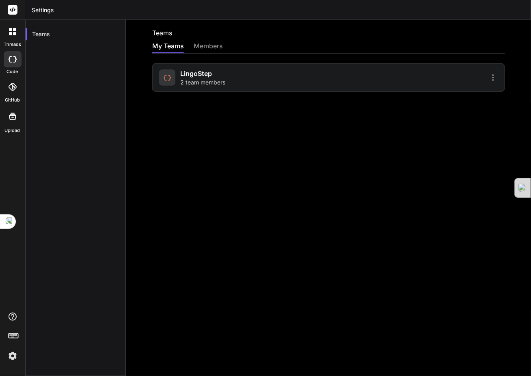
click at [14, 63] on div at bounding box center [13, 59] width 18 height 16
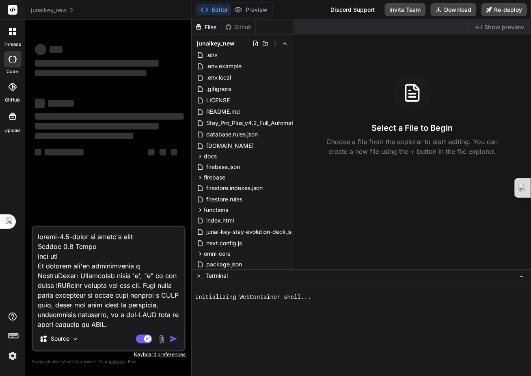
click at [17, 83] on div at bounding box center [13, 87] width 18 height 18
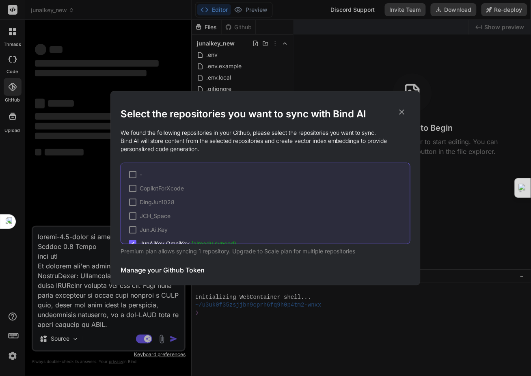
click at [94, 40] on div "Select the repositories you want to sync with Bind AI We found the following re…" at bounding box center [265, 188] width 531 height 376
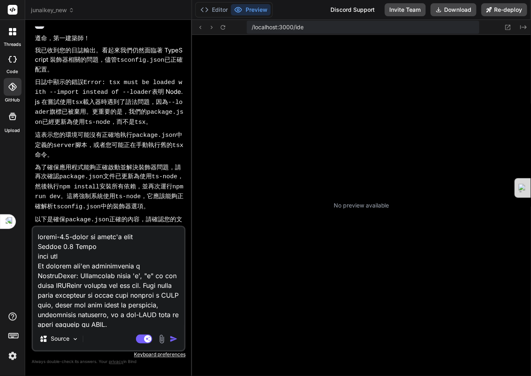
scroll to position [148, 0]
type textarea "x"
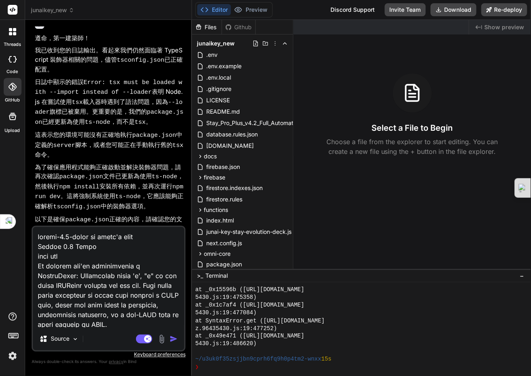
scroll to position [382, 0]
